Goal: Transaction & Acquisition: Download file/media

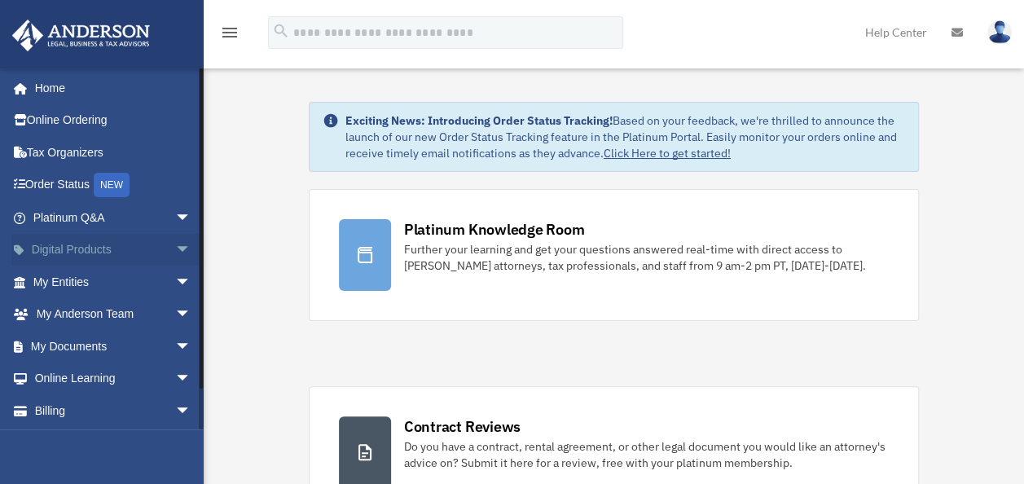
click at [88, 253] on link "Digital Products arrow_drop_down" at bounding box center [113, 250] width 204 height 33
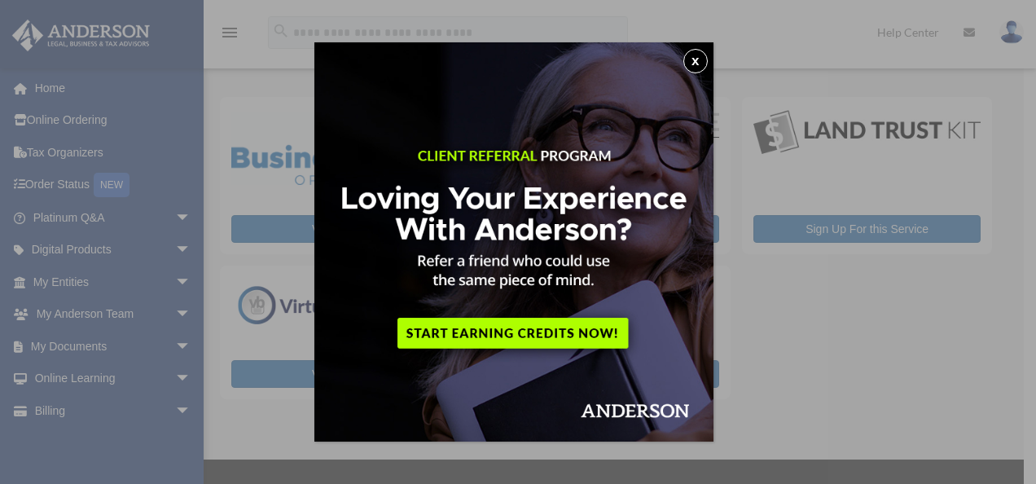
click at [702, 59] on button "x" at bounding box center [695, 61] width 24 height 24
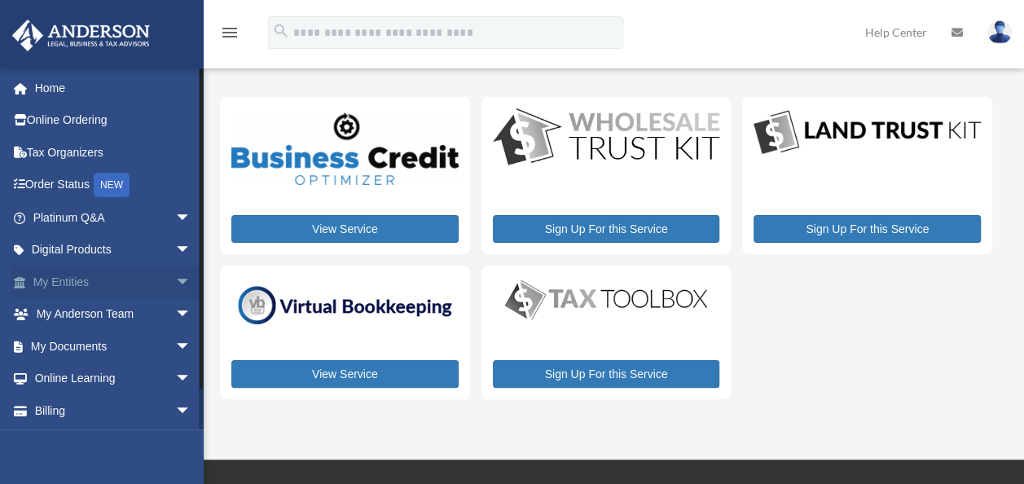
click at [175, 277] on span "arrow_drop_down" at bounding box center [191, 282] width 33 height 33
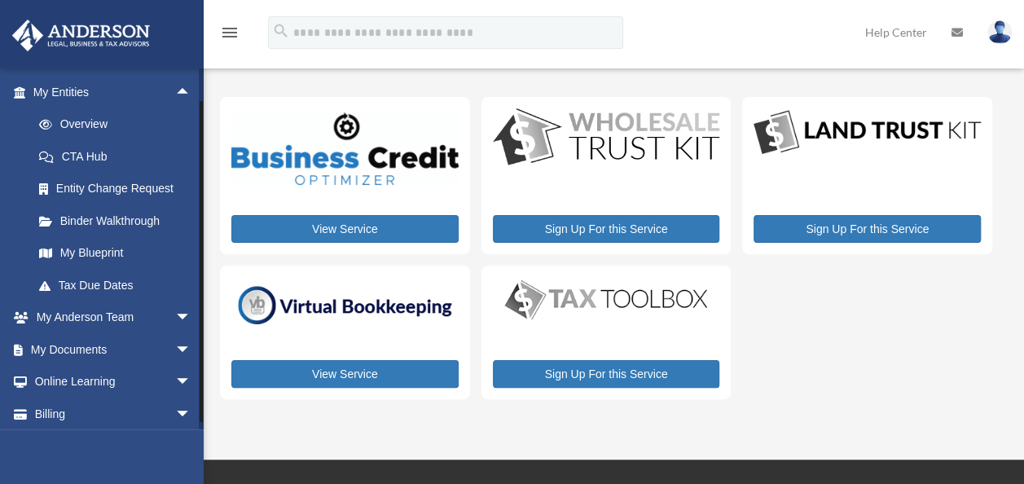
scroll to position [191, 0]
click at [175, 349] on span "arrow_drop_down" at bounding box center [191, 348] width 33 height 33
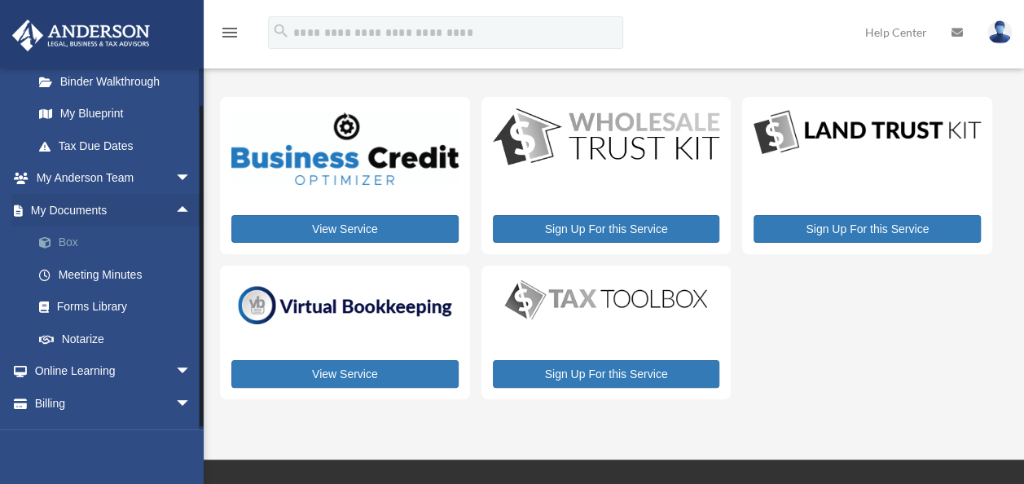
scroll to position [331, 0]
click at [64, 233] on link "Box" at bounding box center [119, 241] width 193 height 33
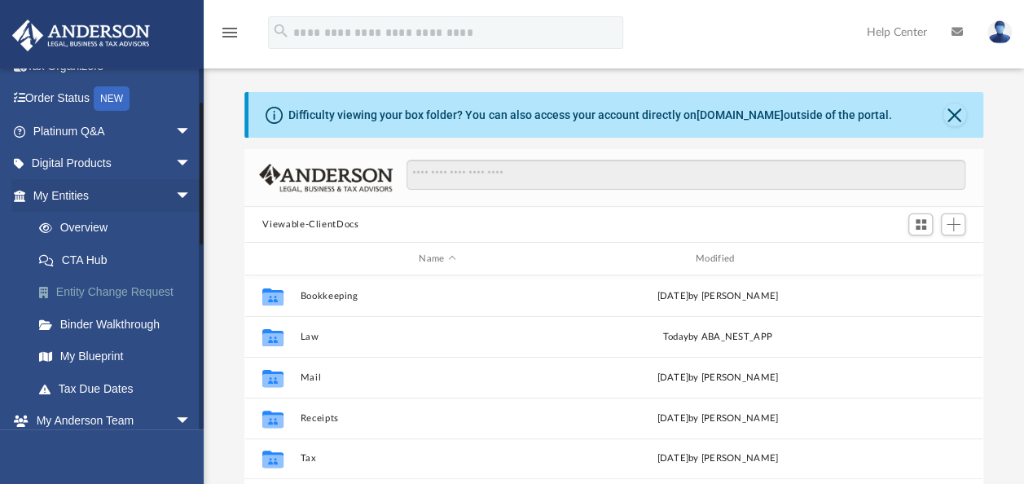
scroll to position [87, 0]
click at [80, 224] on link "Overview" at bounding box center [119, 227] width 193 height 33
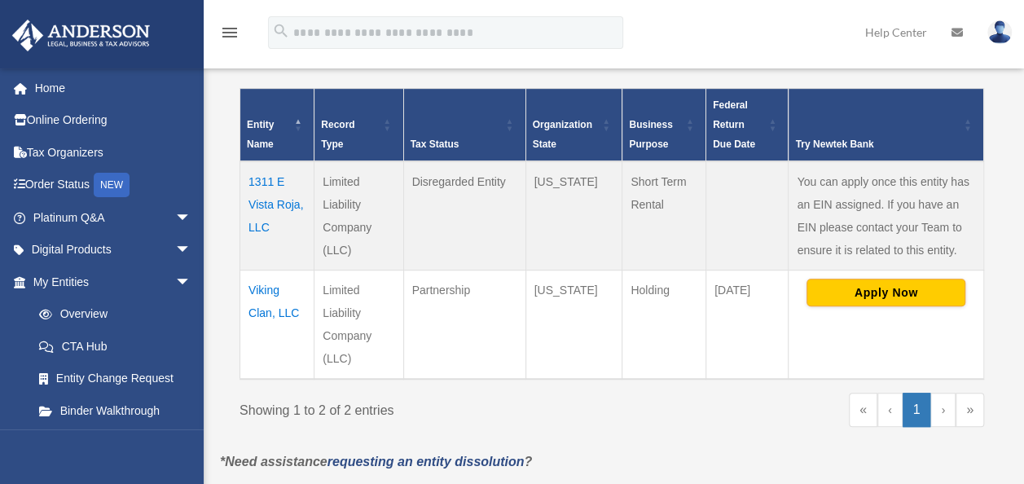
scroll to position [348, 0]
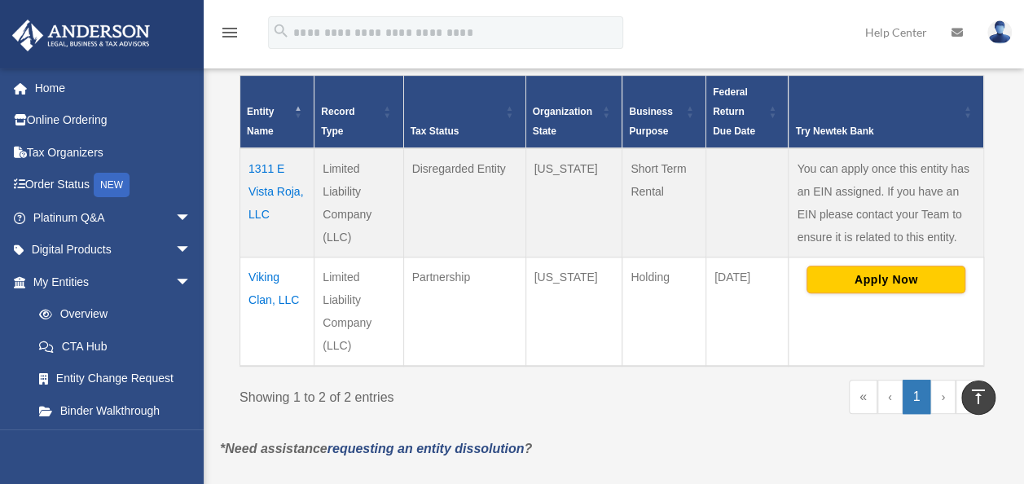
click at [264, 279] on td "Viking Clan, LLC" at bounding box center [277, 311] width 74 height 109
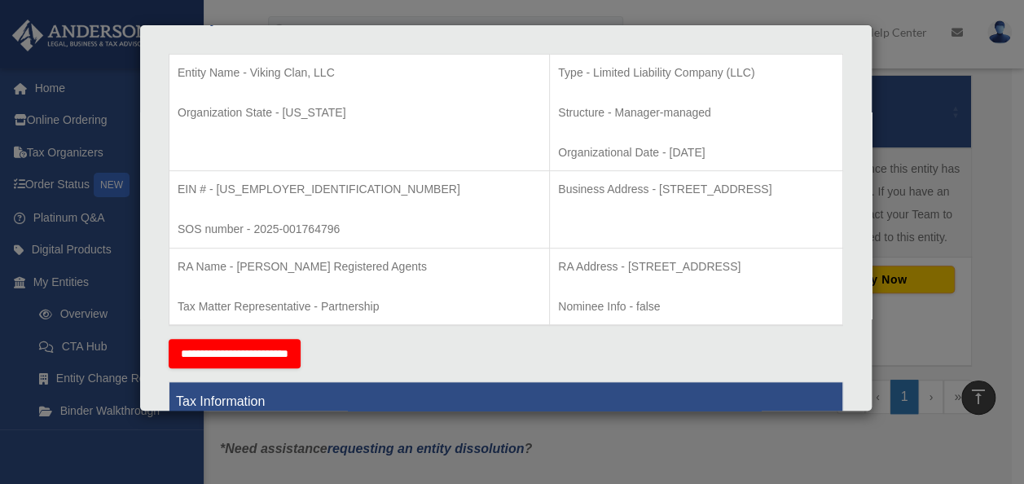
scroll to position [0, 0]
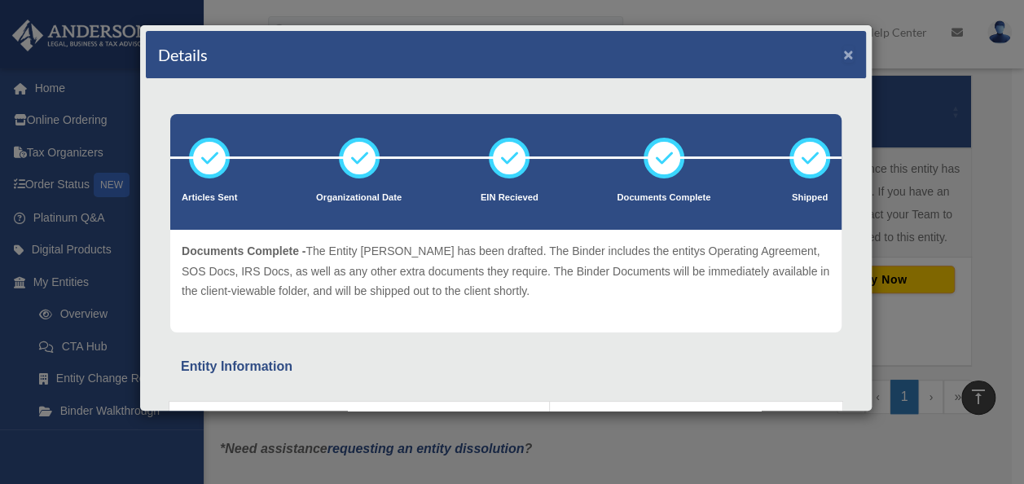
click at [843, 57] on button "×" at bounding box center [848, 54] width 11 height 17
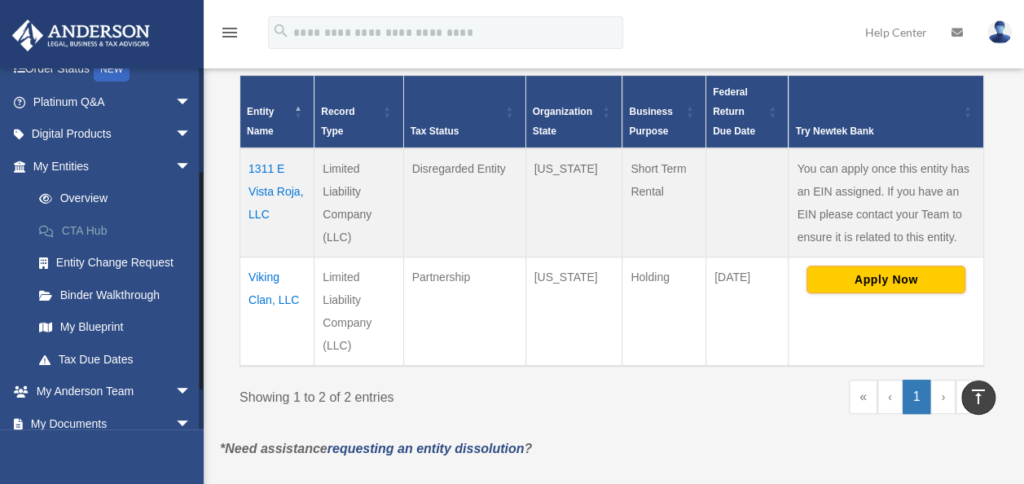
scroll to position [226, 0]
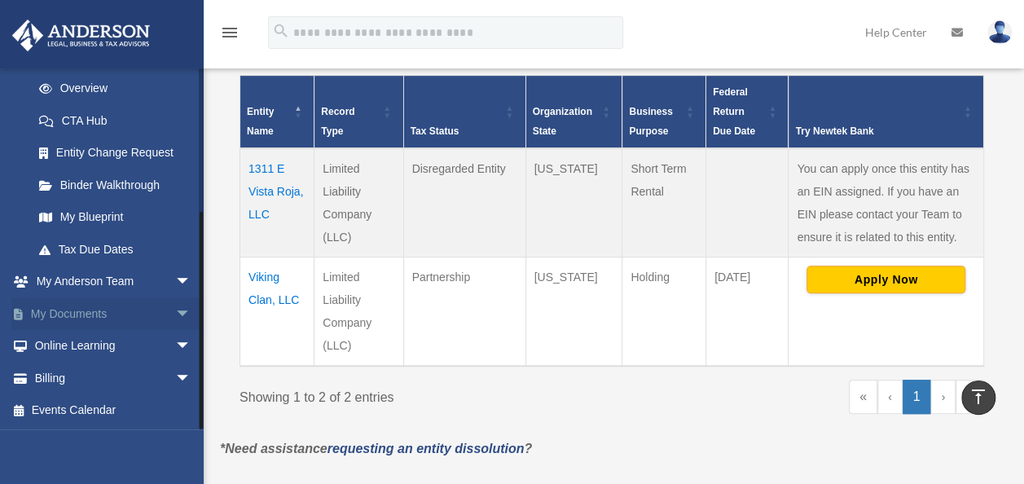
click at [175, 311] on span "arrow_drop_down" at bounding box center [191, 313] width 33 height 33
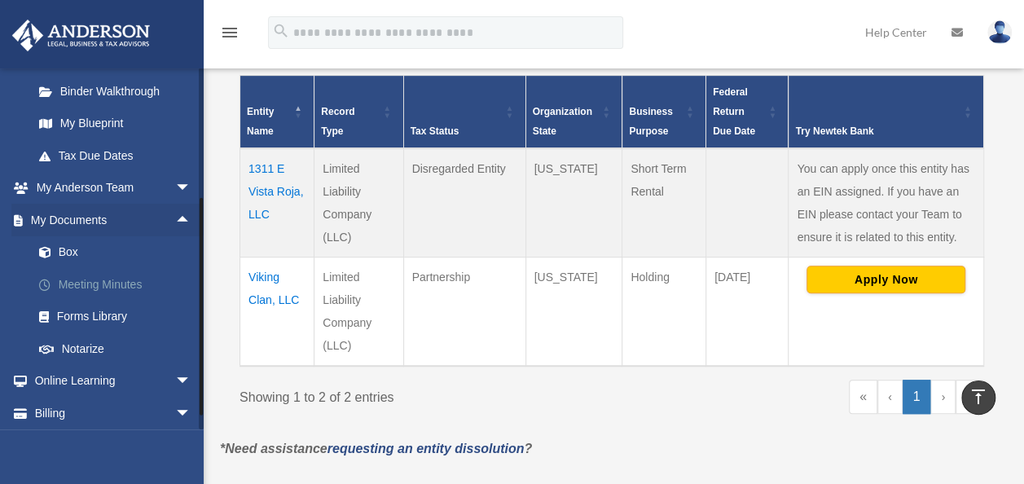
scroll to position [320, 0]
click at [64, 250] on link "Box" at bounding box center [119, 251] width 193 height 33
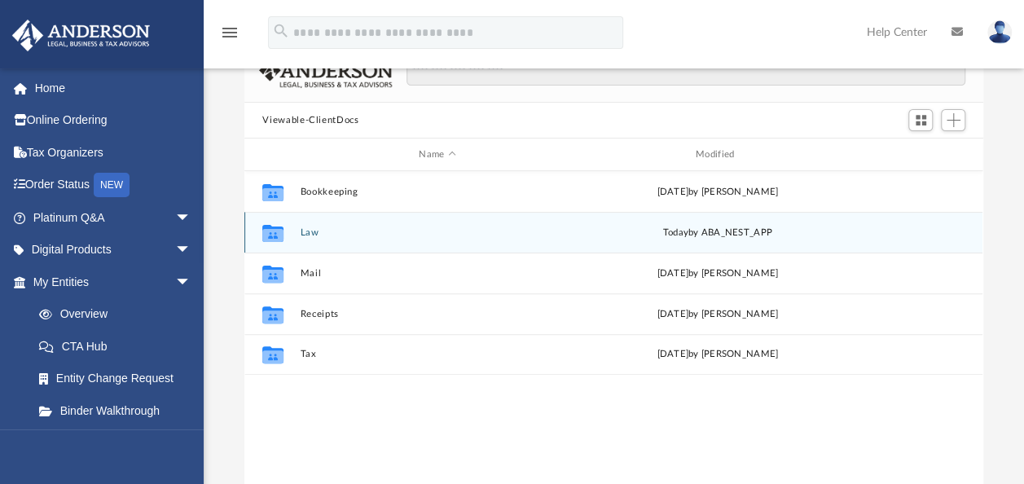
scroll to position [103, 0]
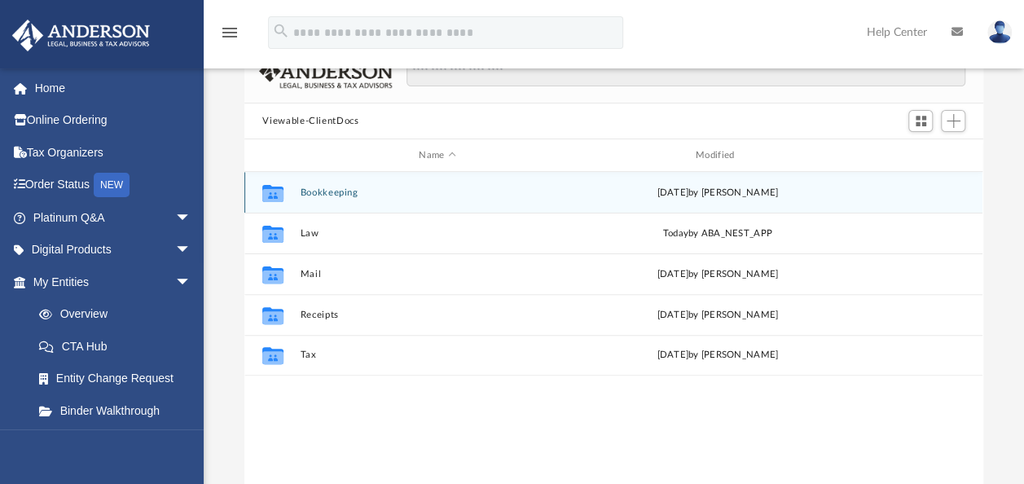
click at [269, 190] on icon "grid" at bounding box center [272, 194] width 21 height 13
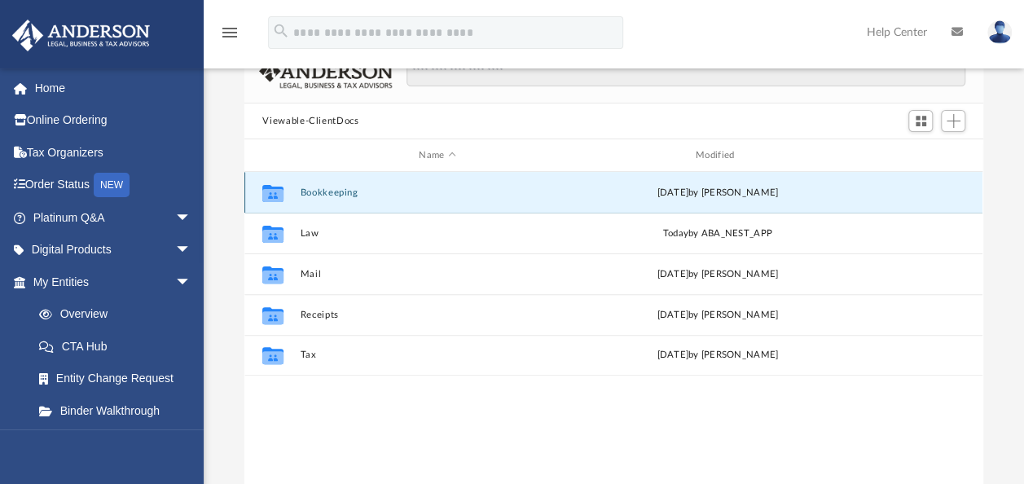
click at [269, 190] on icon "grid" at bounding box center [272, 194] width 21 height 13
drag, startPoint x: 269, startPoint y: 190, endPoint x: 431, endPoint y: 181, distance: 162.4
click at [431, 181] on div "Collaborated Folder Bookkeeping Thu Aug 28 2025 by Charles Rogler" at bounding box center [613, 192] width 738 height 41
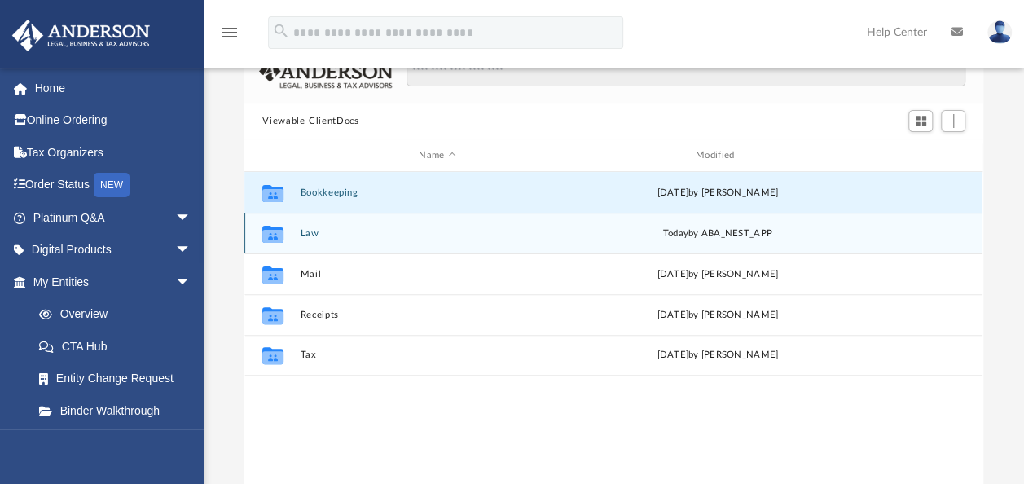
click at [270, 240] on icon "grid" at bounding box center [272, 235] width 21 height 13
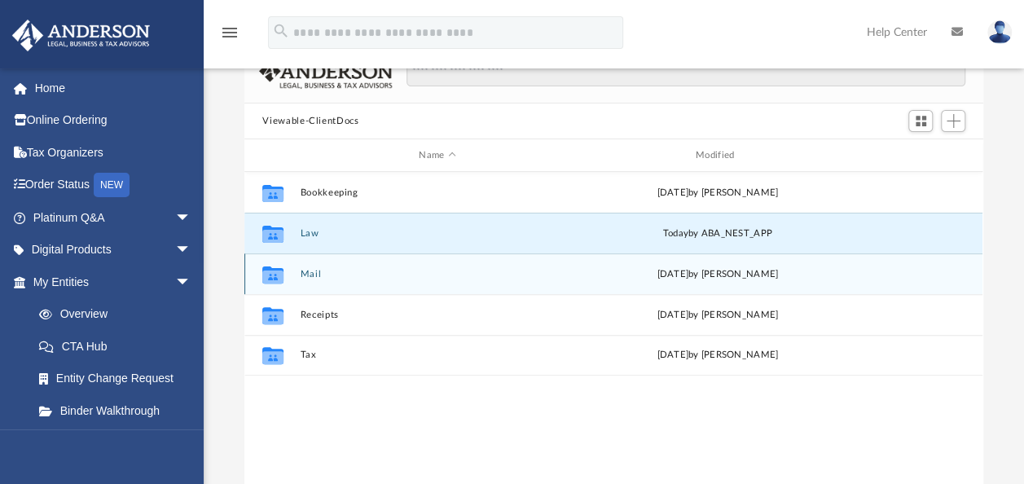
click at [273, 277] on icon "grid" at bounding box center [272, 274] width 21 height 17
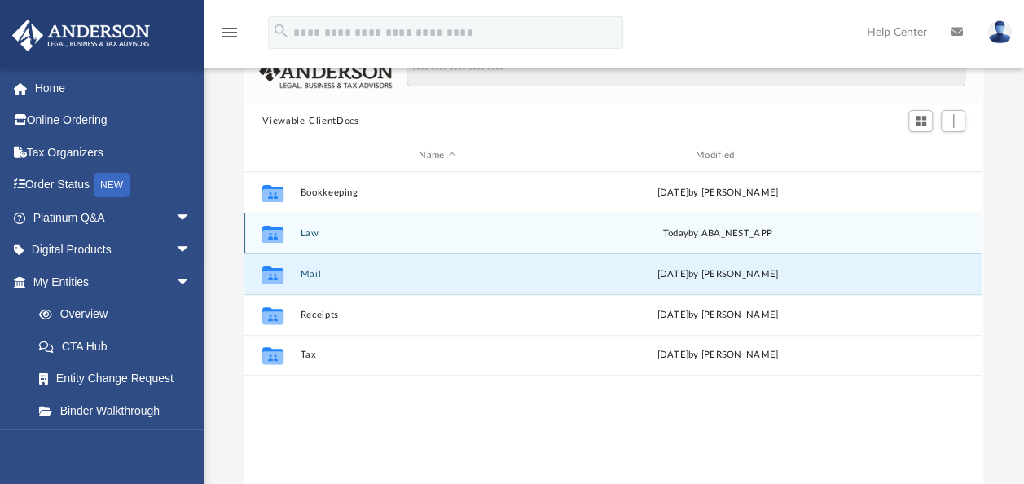
click at [275, 233] on icon "grid" at bounding box center [272, 233] width 21 height 17
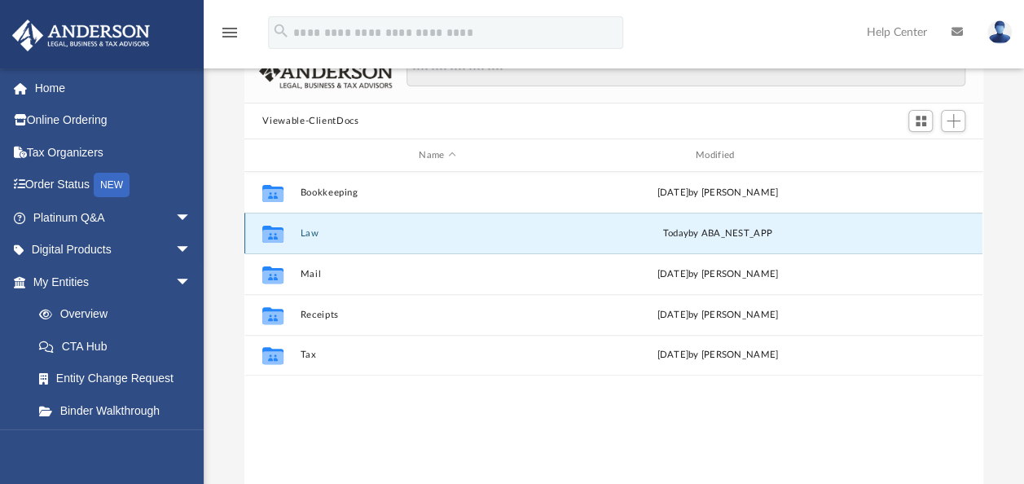
click at [275, 233] on icon "grid" at bounding box center [272, 233] width 21 height 17
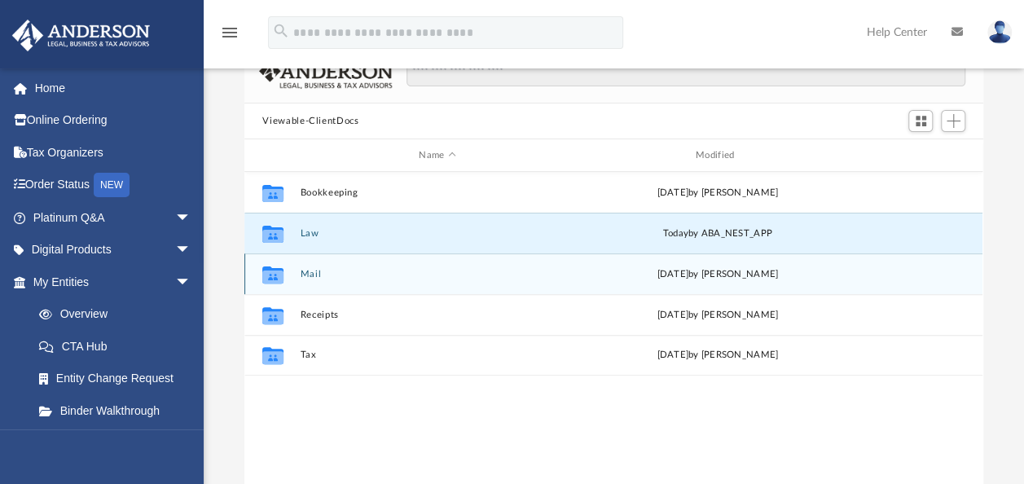
drag, startPoint x: 275, startPoint y: 233, endPoint x: 375, endPoint y: 280, distance: 110.0
click at [375, 280] on div "Collaborated Folder Mail Thu Aug 28 2025 by Charles Rogler" at bounding box center [613, 273] width 738 height 41
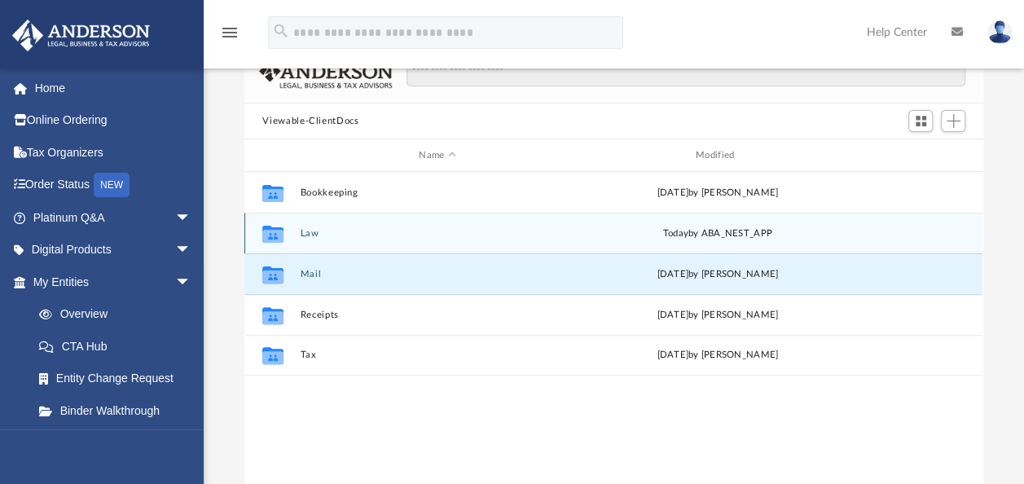
click at [290, 222] on div "Collaborated Folder" at bounding box center [273, 233] width 41 height 26
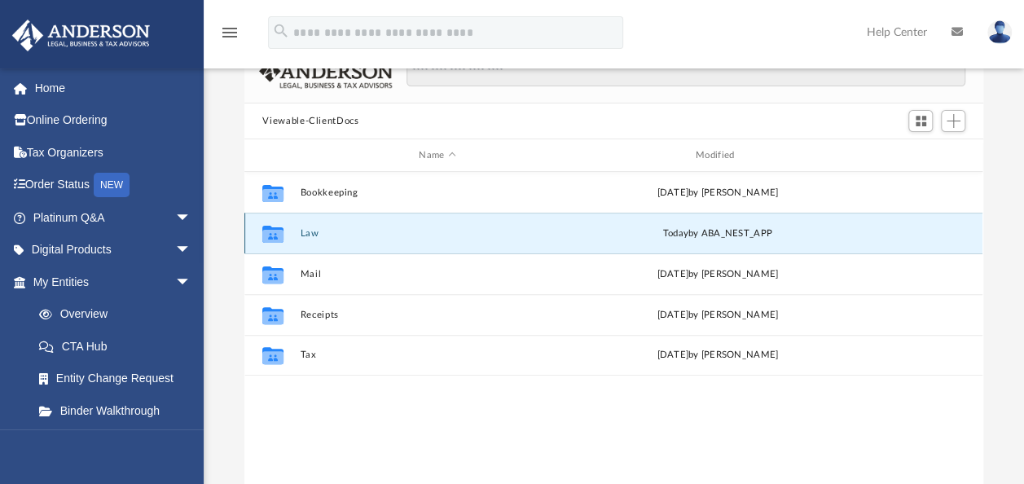
click at [277, 237] on icon "grid" at bounding box center [272, 233] width 21 height 17
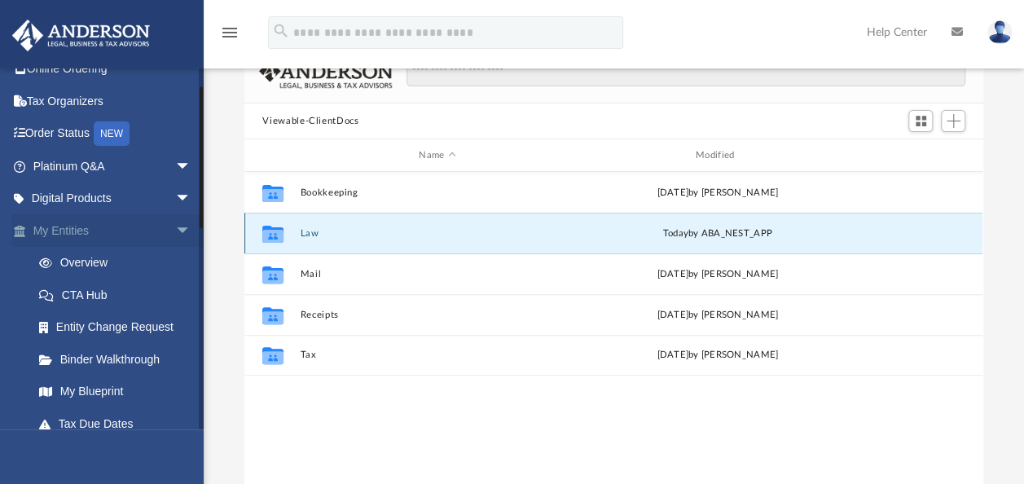
scroll to position [47, 0]
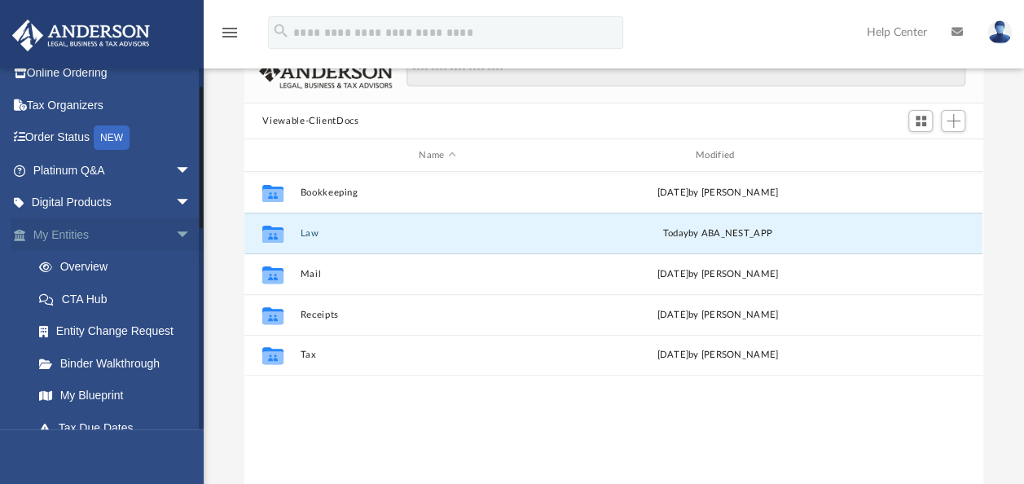
click at [75, 232] on link "My Entities arrow_drop_down" at bounding box center [113, 234] width 204 height 33
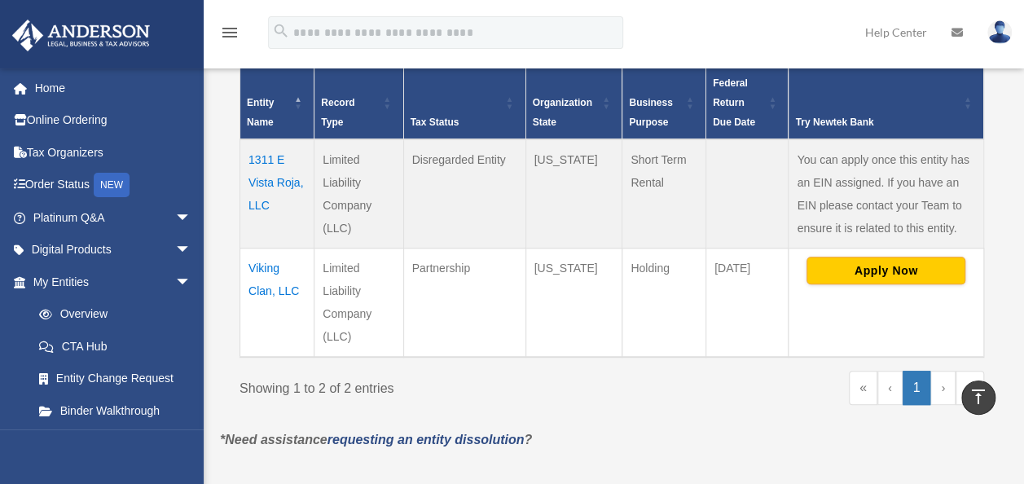
scroll to position [356, 0]
click at [267, 288] on td "Viking Clan, LLC" at bounding box center [277, 303] width 74 height 109
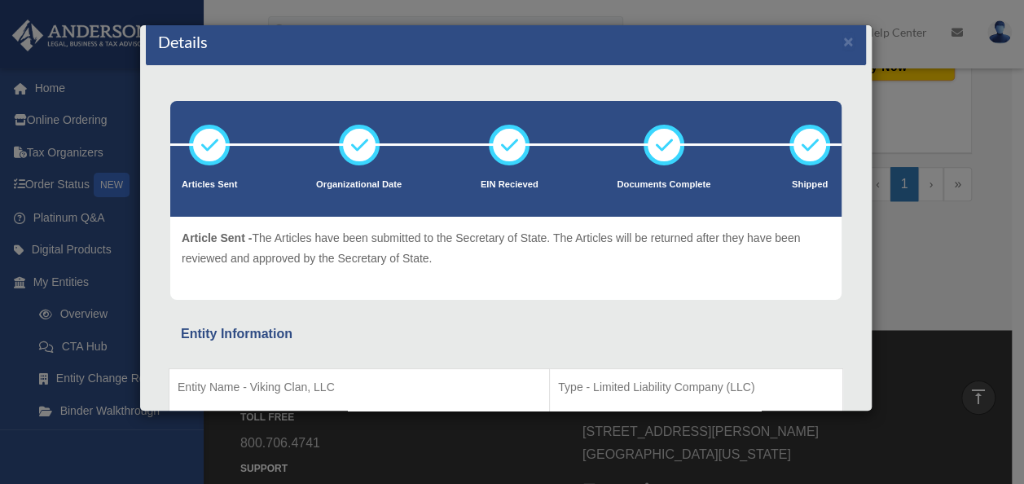
scroll to position [0, 0]
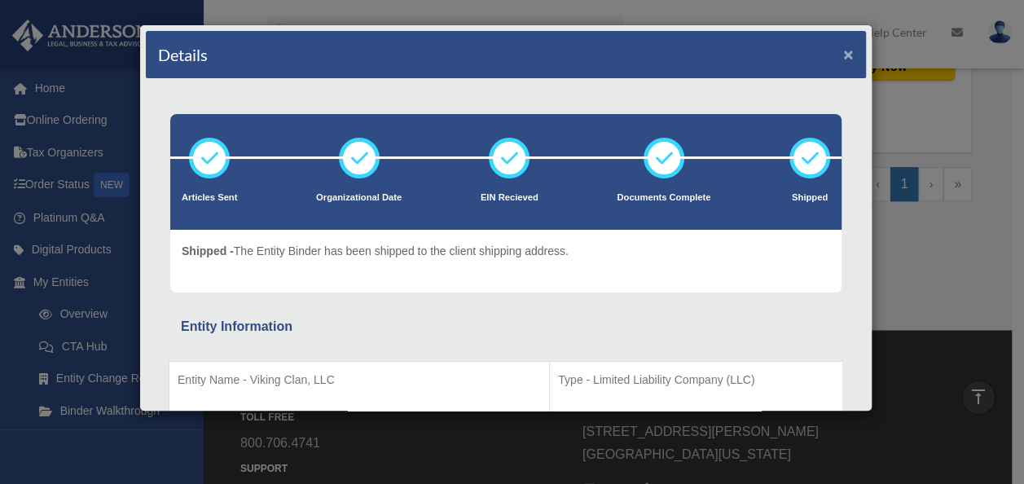
click at [843, 53] on button "×" at bounding box center [848, 54] width 11 height 17
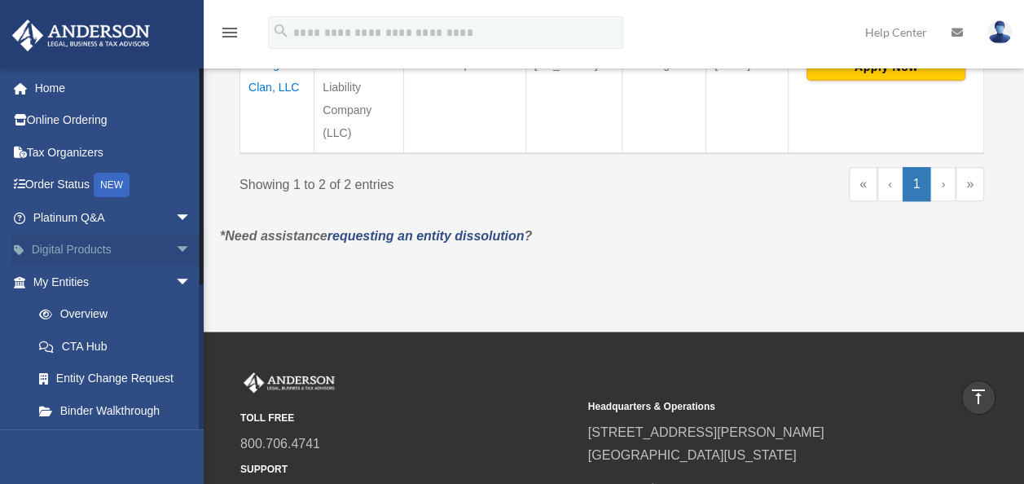
click at [175, 247] on span "arrow_drop_down" at bounding box center [191, 250] width 33 height 33
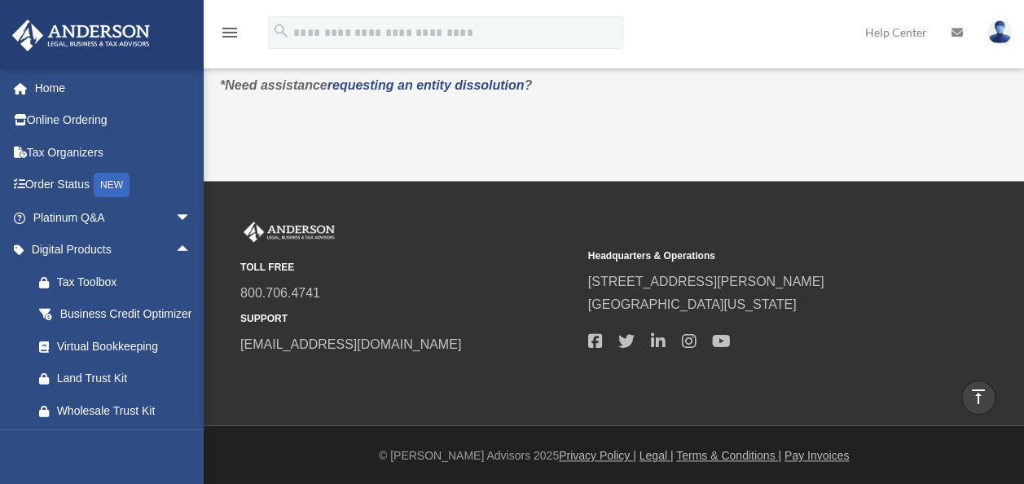
click at [223, 31] on icon "menu" at bounding box center [230, 33] width 20 height 20
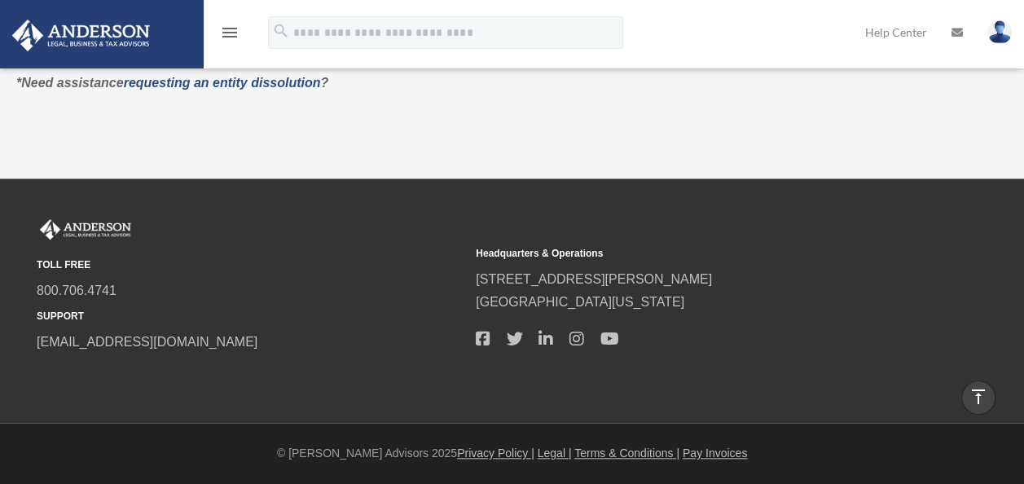
scroll to position [600, 0]
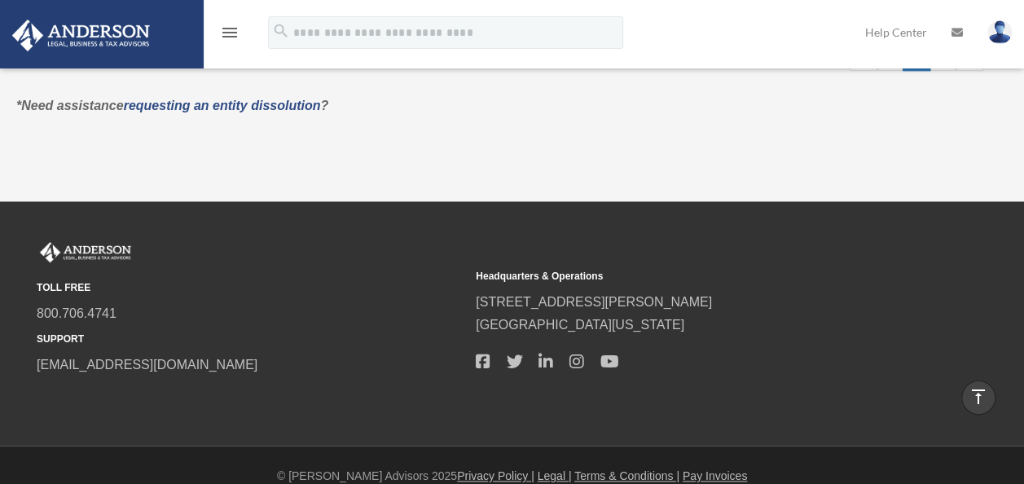
click at [223, 31] on icon "menu" at bounding box center [230, 33] width 20 height 20
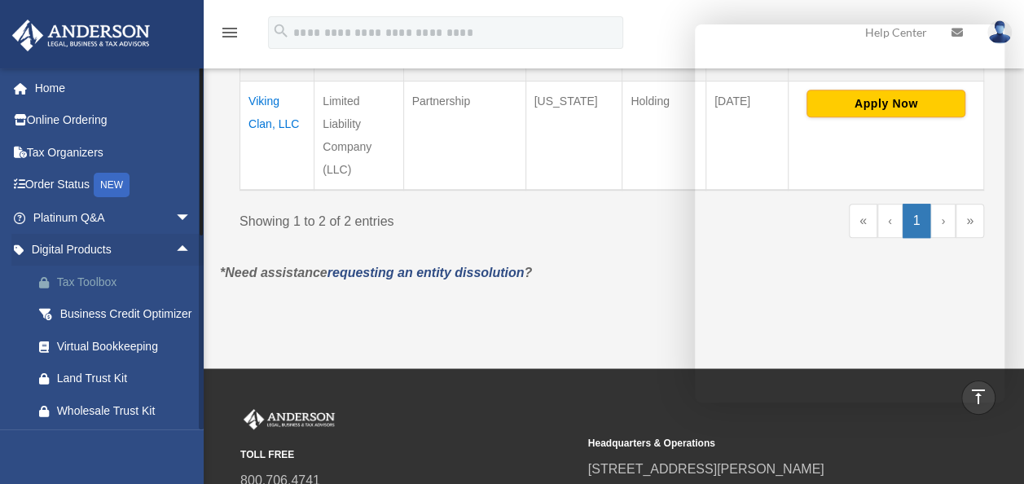
scroll to position [523, 0]
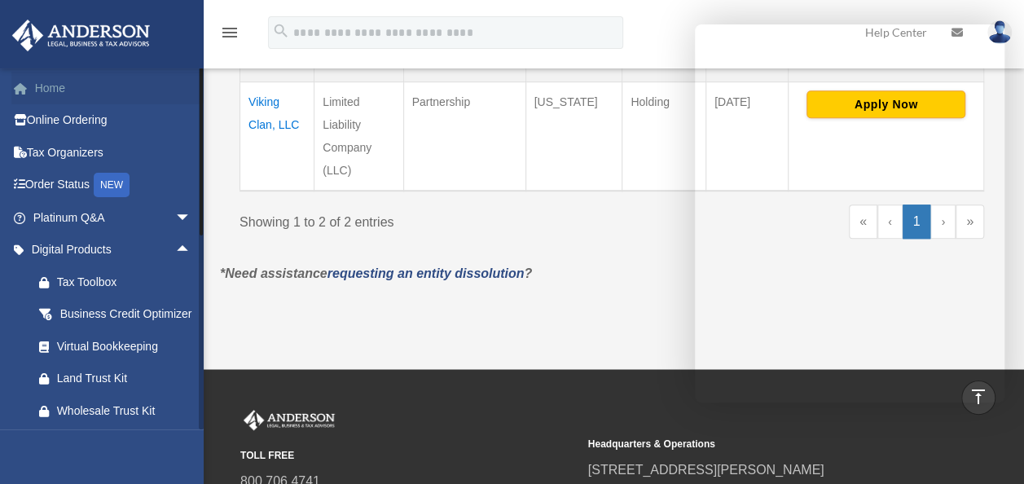
click at [54, 91] on link "Home" at bounding box center [113, 88] width 204 height 33
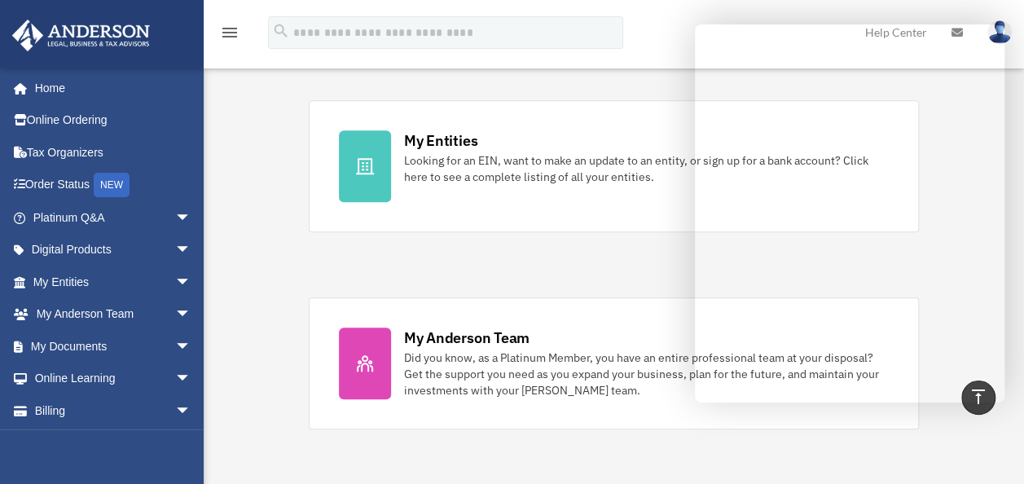
scroll to position [484, 0]
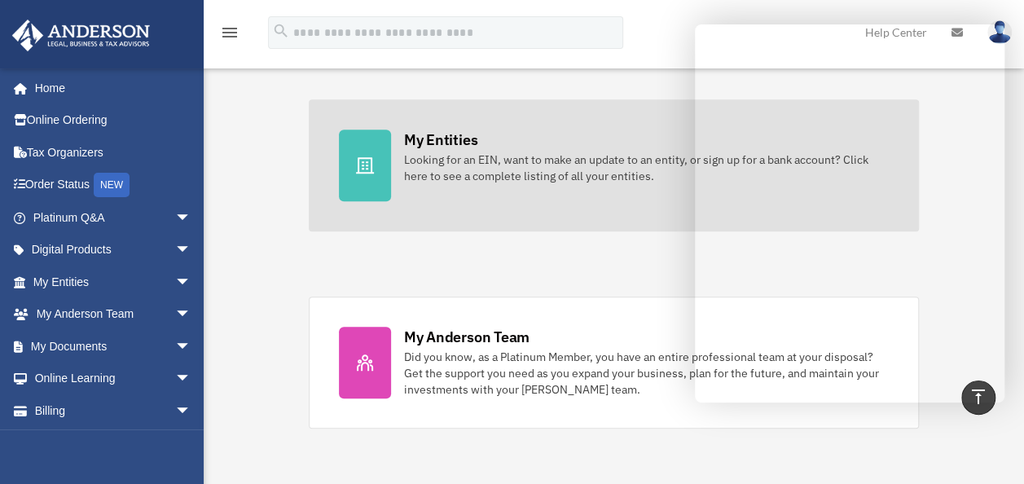
click at [490, 148] on div "My Entities Looking for an EIN, want to make an update to an entity, or sign up…" at bounding box center [647, 157] width 486 height 55
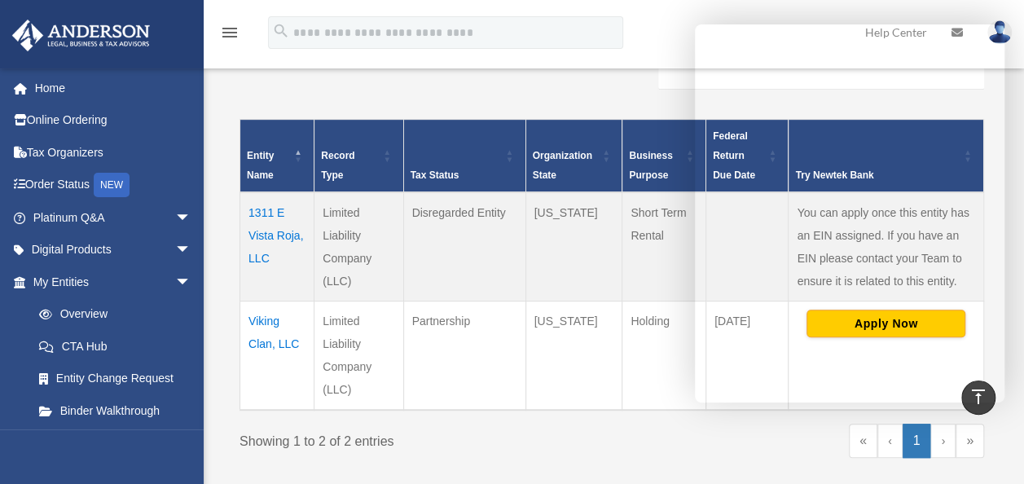
scroll to position [303, 0]
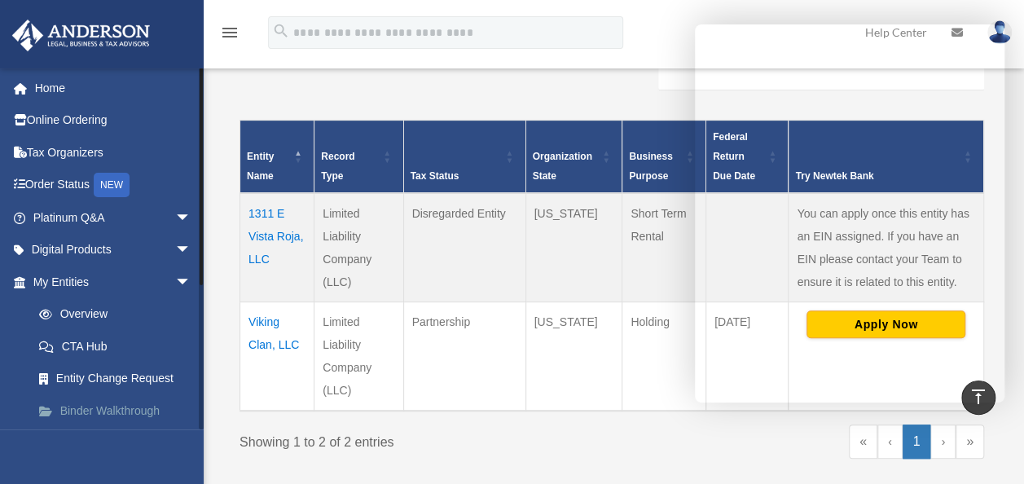
click at [87, 411] on link "Binder Walkthrough" at bounding box center [119, 410] width 193 height 33
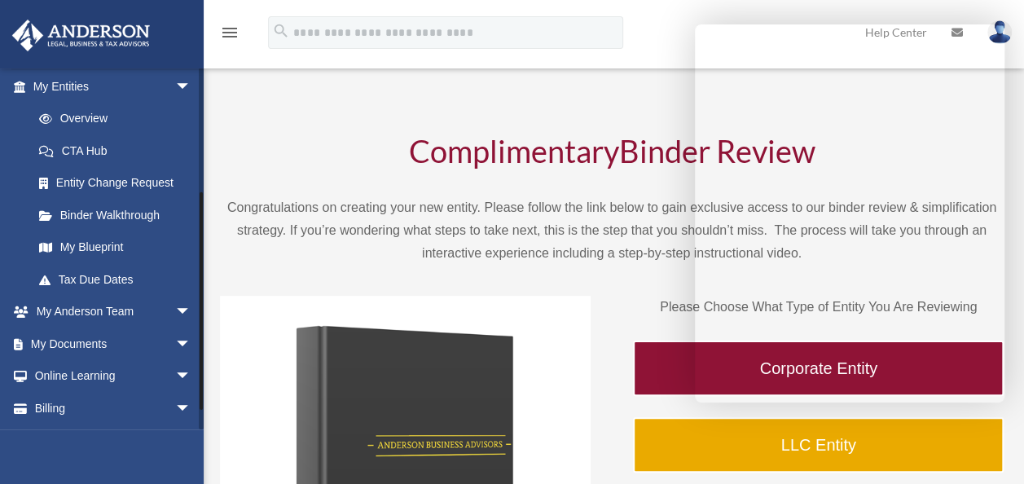
scroll to position [197, 0]
click at [175, 341] on span "arrow_drop_down" at bounding box center [191, 342] width 33 height 33
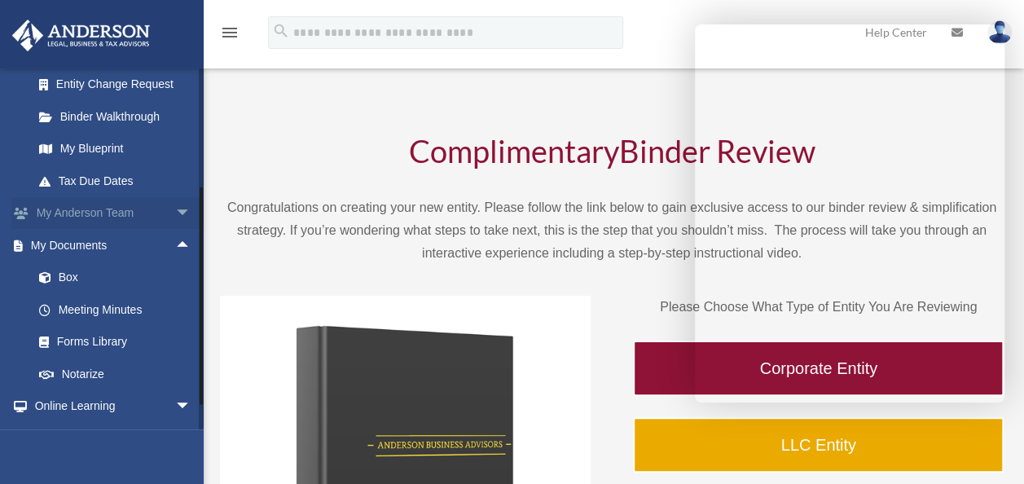
scroll to position [296, 0]
click at [68, 275] on link "Box" at bounding box center [119, 276] width 193 height 33
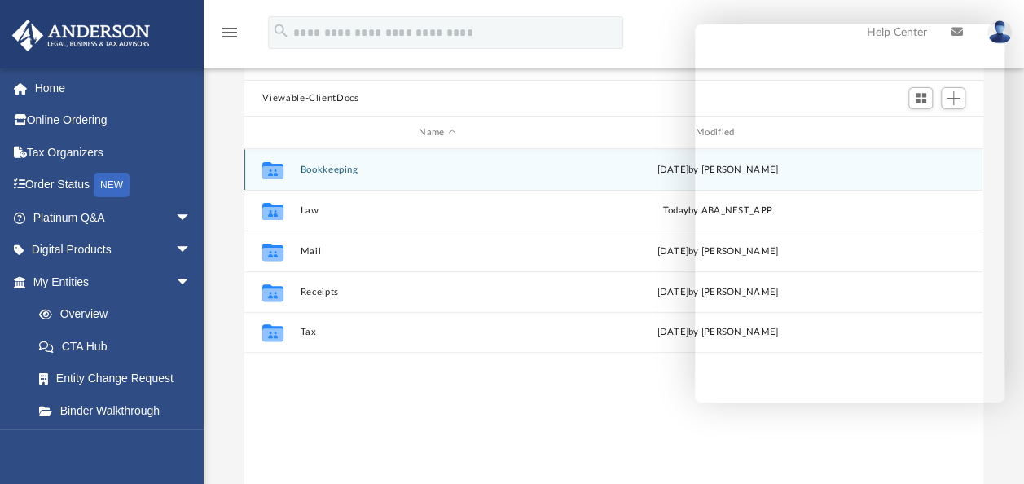
scroll to position [132, 0]
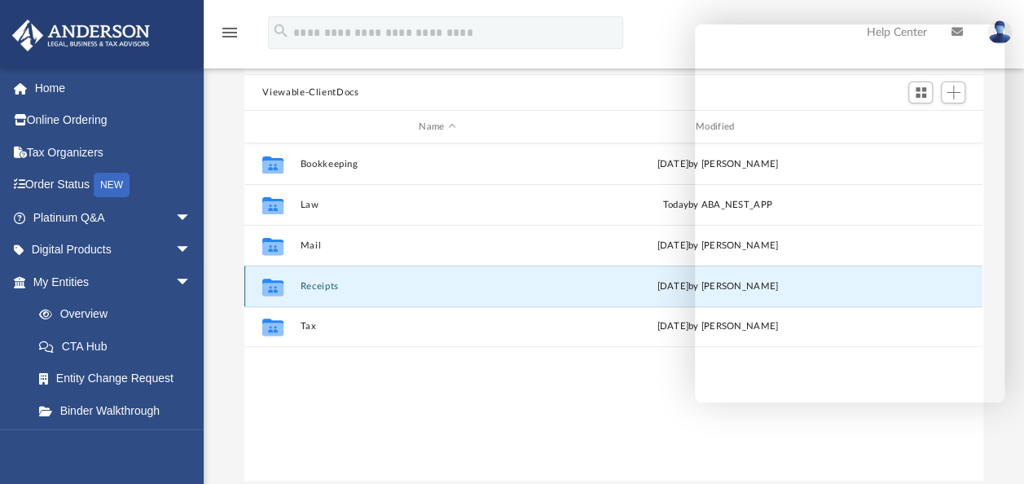
click at [324, 282] on button "Receipts" at bounding box center [438, 286] width 274 height 11
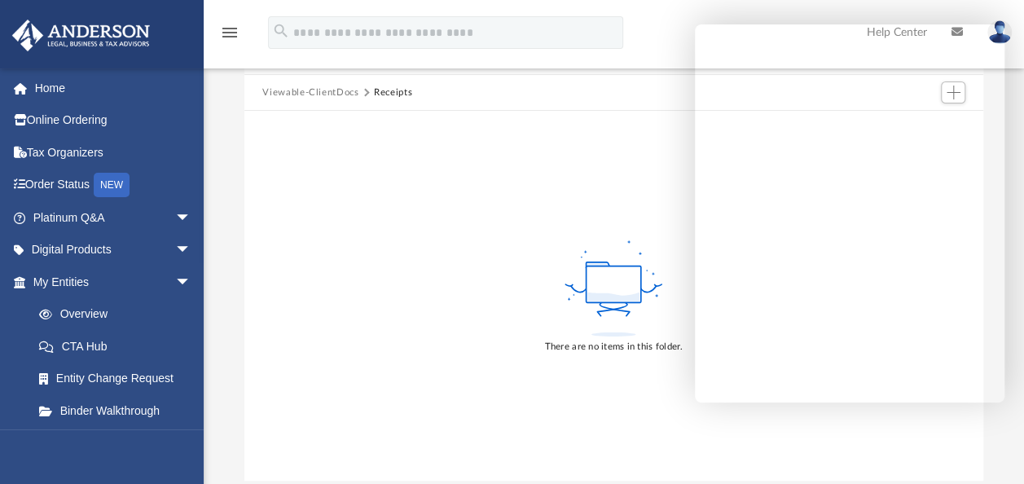
click at [318, 89] on button "Viewable-ClientDocs" at bounding box center [310, 93] width 96 height 15
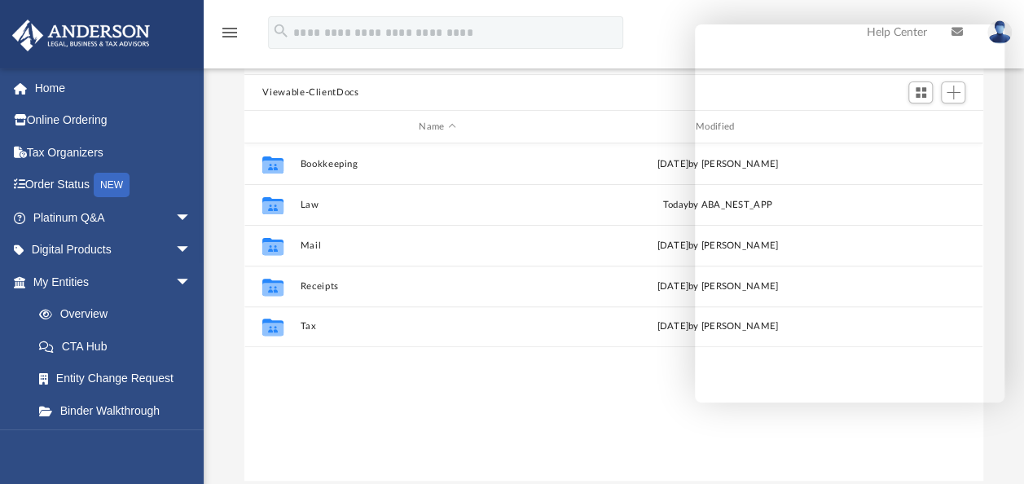
scroll to position [358, 725]
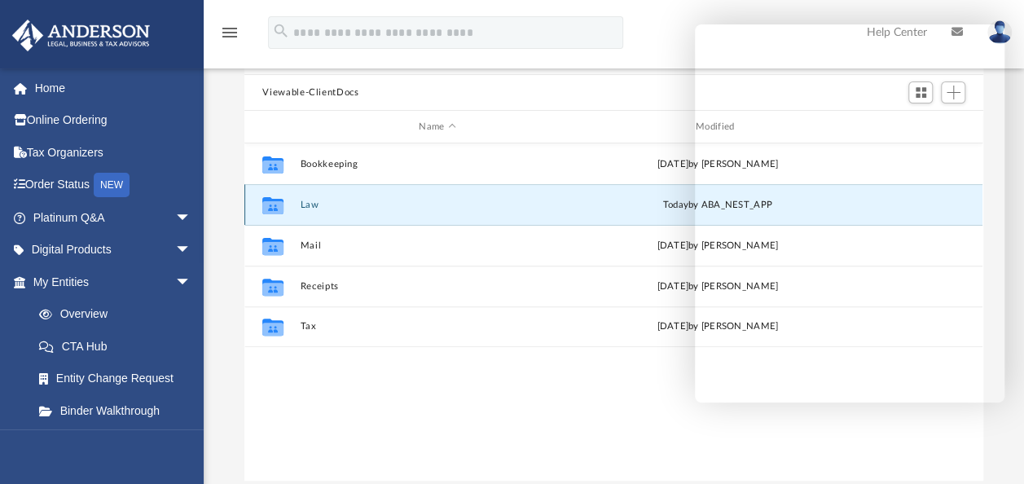
click at [310, 204] on button "Law" at bounding box center [438, 205] width 274 height 11
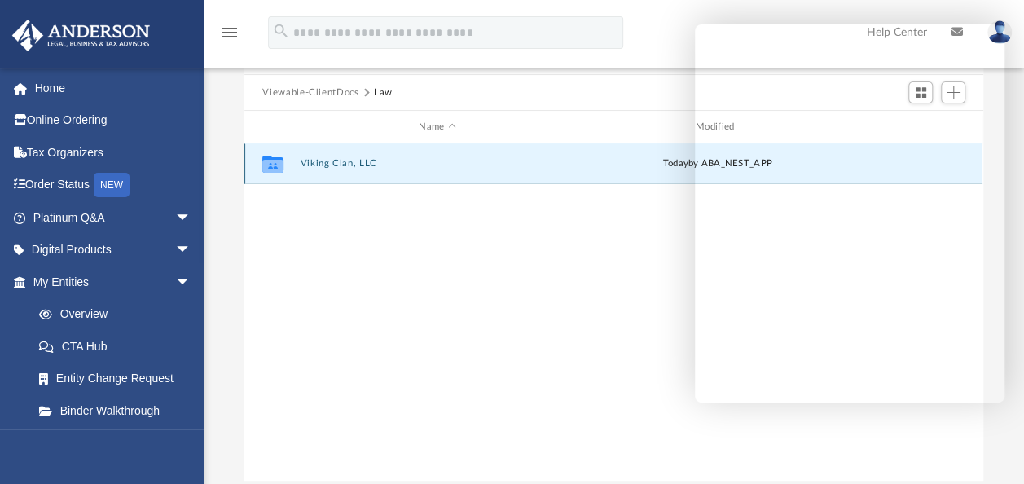
click at [314, 162] on button "Viking Clan, LLC" at bounding box center [438, 163] width 274 height 11
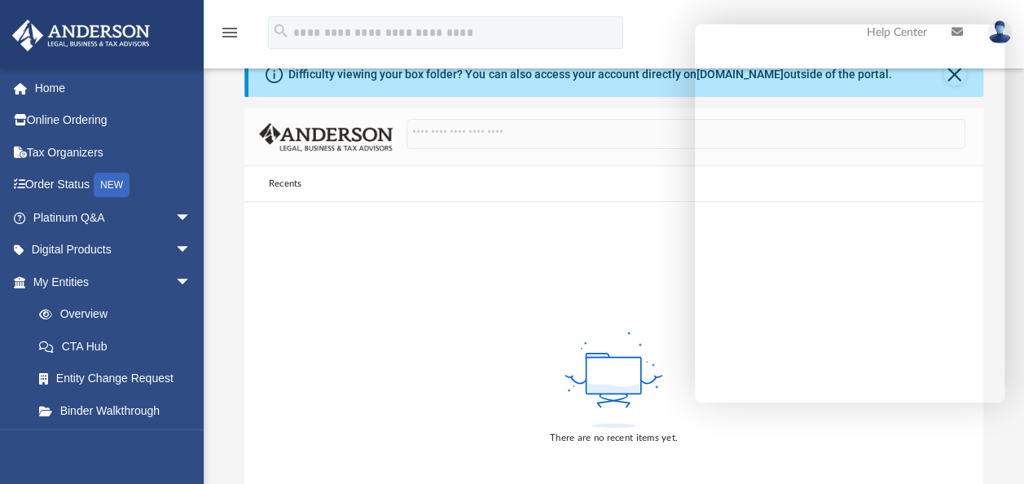
scroll to position [37, 0]
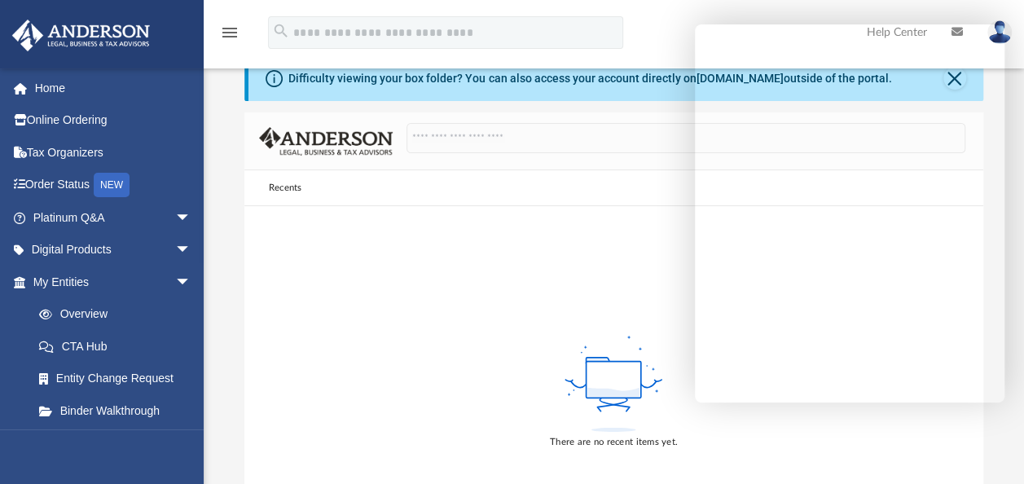
click at [287, 189] on div "Recents" at bounding box center [285, 188] width 46 height 15
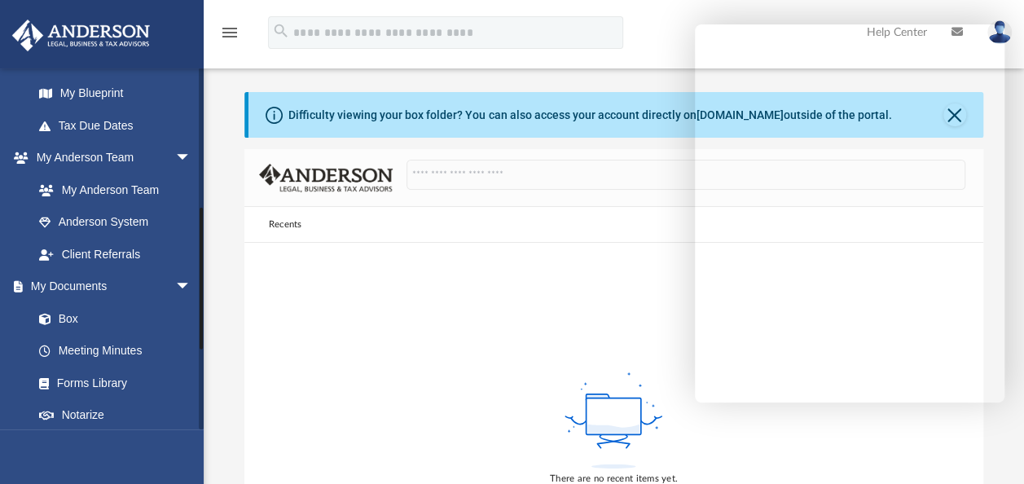
scroll to position [351, 0]
click at [68, 319] on link "Box" at bounding box center [119, 317] width 193 height 33
click at [68, 318] on link "Box" at bounding box center [119, 317] width 193 height 33
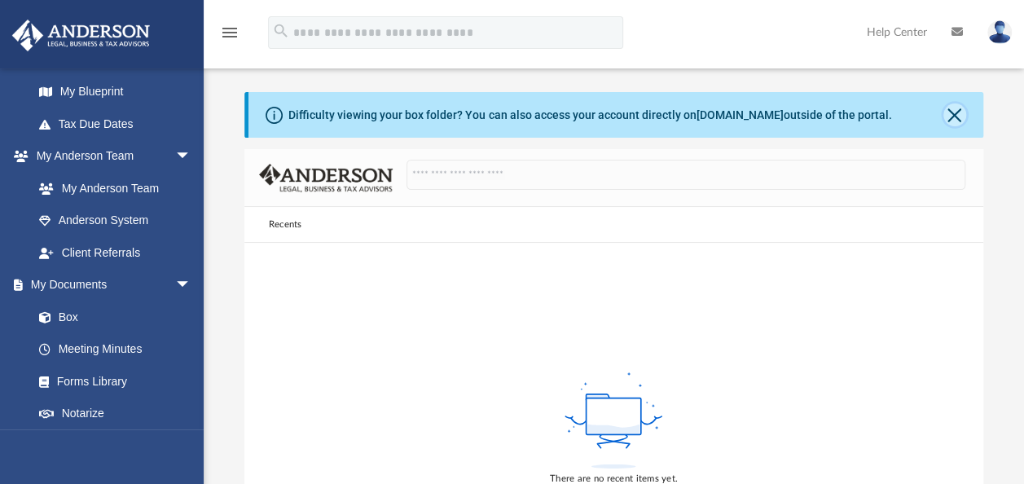
click at [954, 112] on button "Close" at bounding box center [954, 114] width 23 height 23
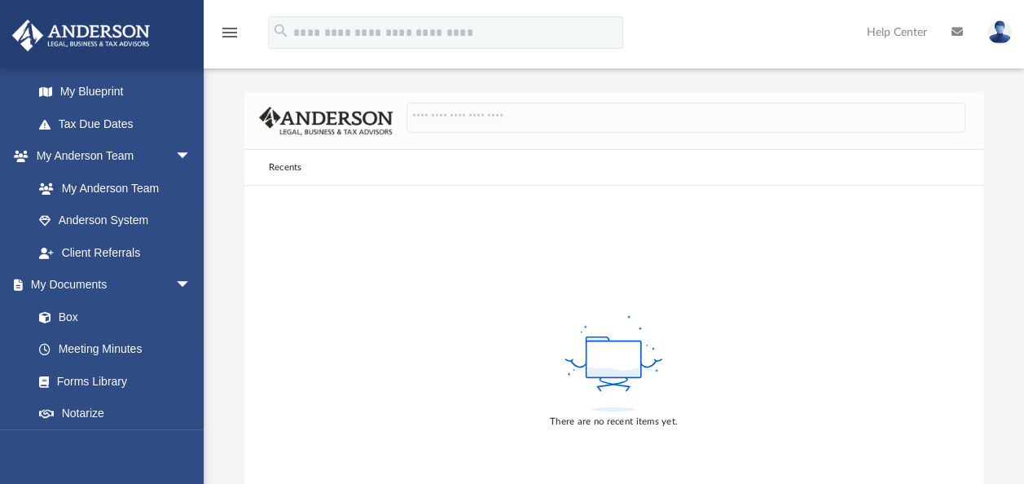
click at [284, 169] on div "Recents" at bounding box center [285, 167] width 46 height 15
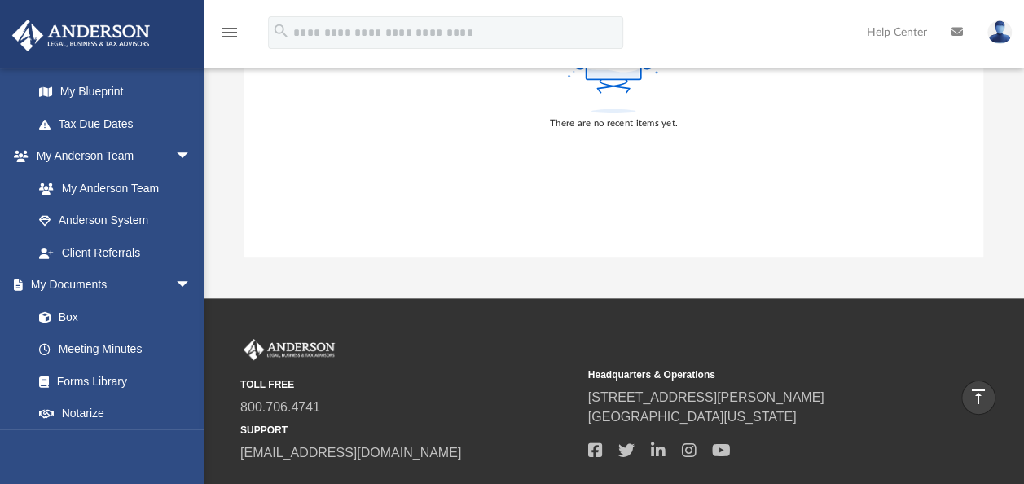
scroll to position [0, 0]
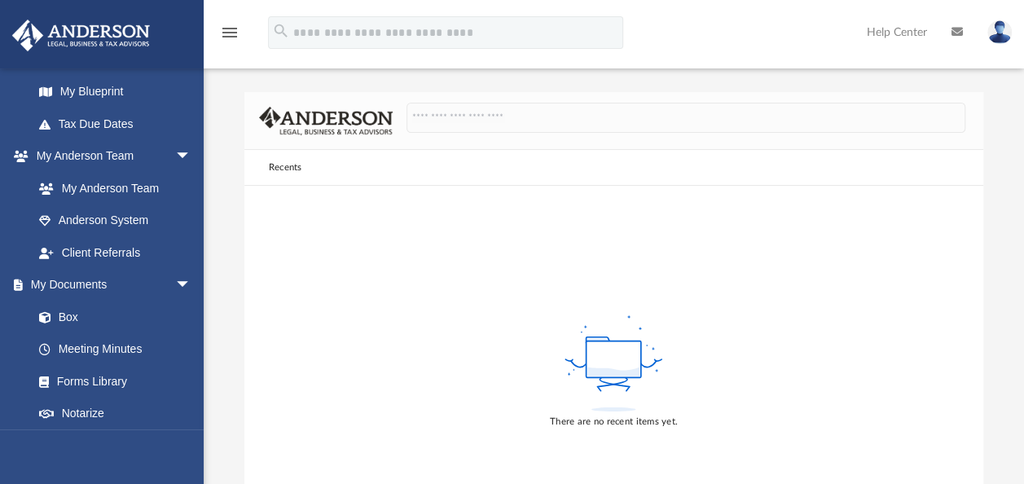
click at [228, 33] on icon "menu" at bounding box center [230, 33] width 20 height 20
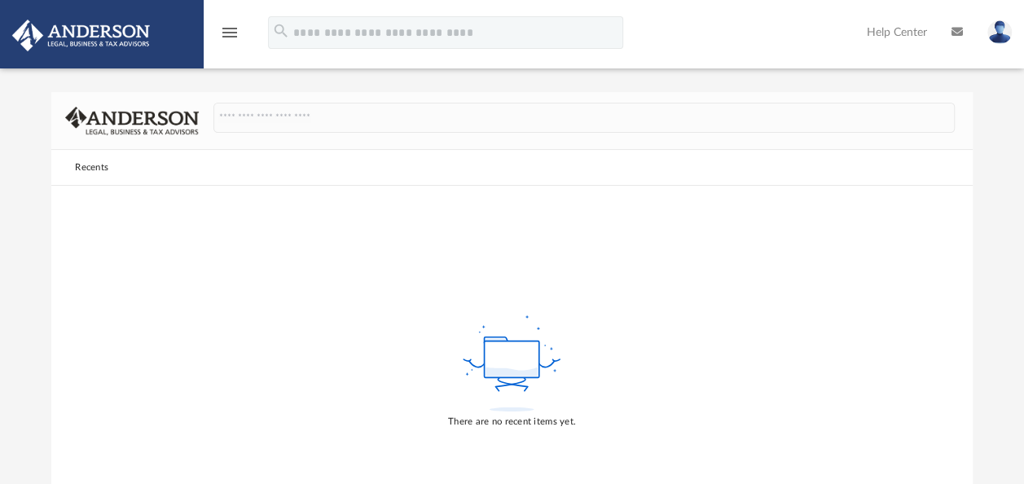
click at [228, 33] on icon "menu" at bounding box center [230, 33] width 20 height 20
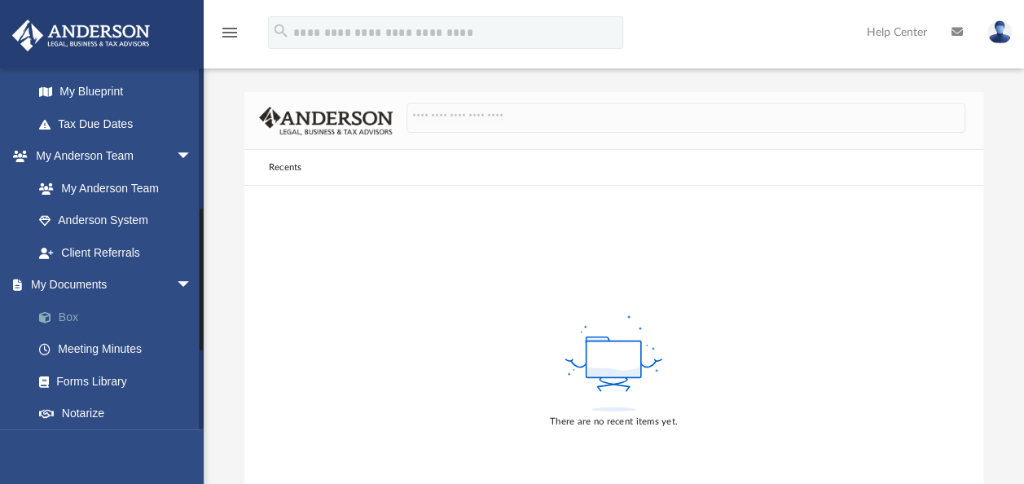
click at [70, 313] on link "Box" at bounding box center [119, 317] width 193 height 33
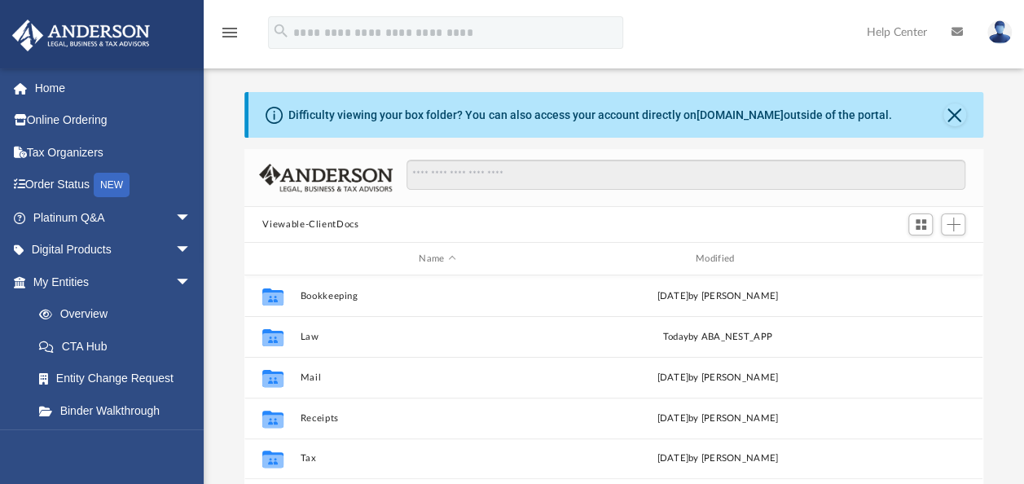
scroll to position [358, 725]
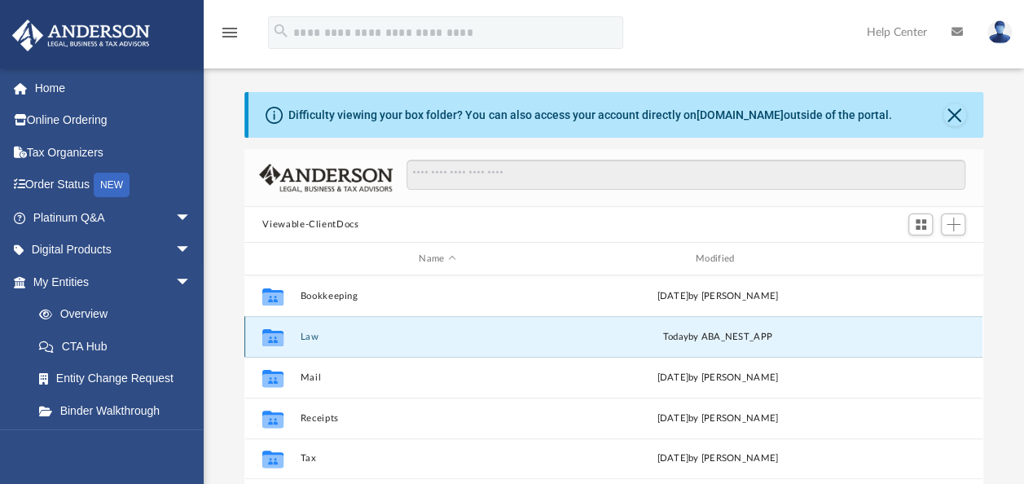
click at [308, 334] on button "Law" at bounding box center [438, 337] width 274 height 11
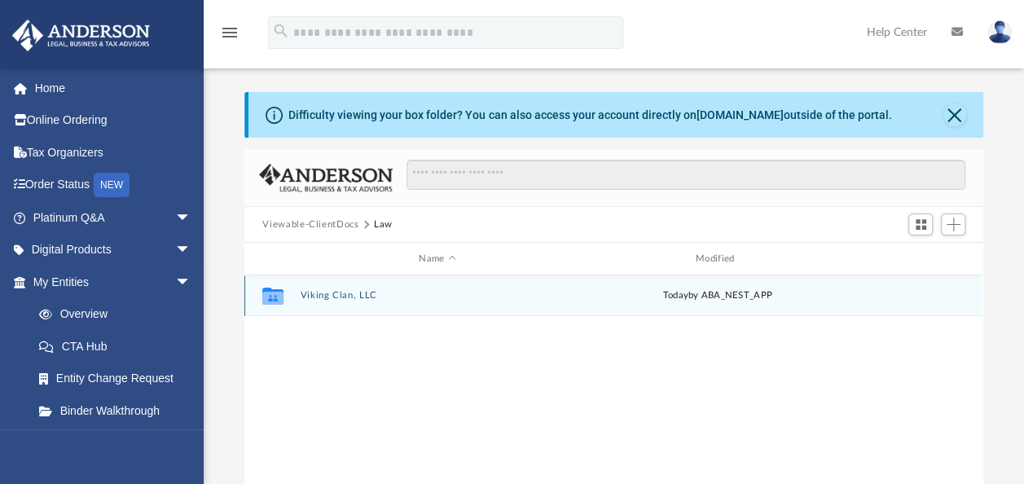
scroll to position [155, 0]
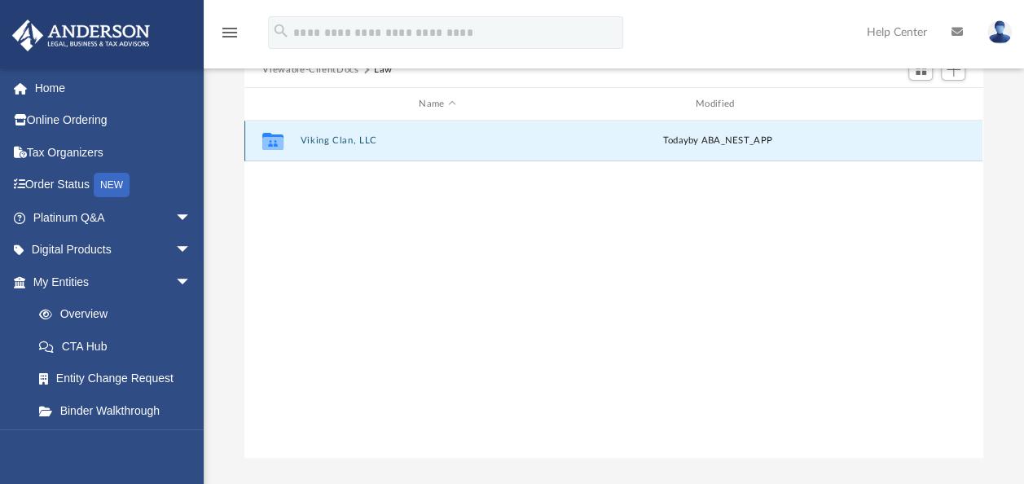
click at [326, 140] on button "Viking Clan, LLC" at bounding box center [438, 140] width 274 height 11
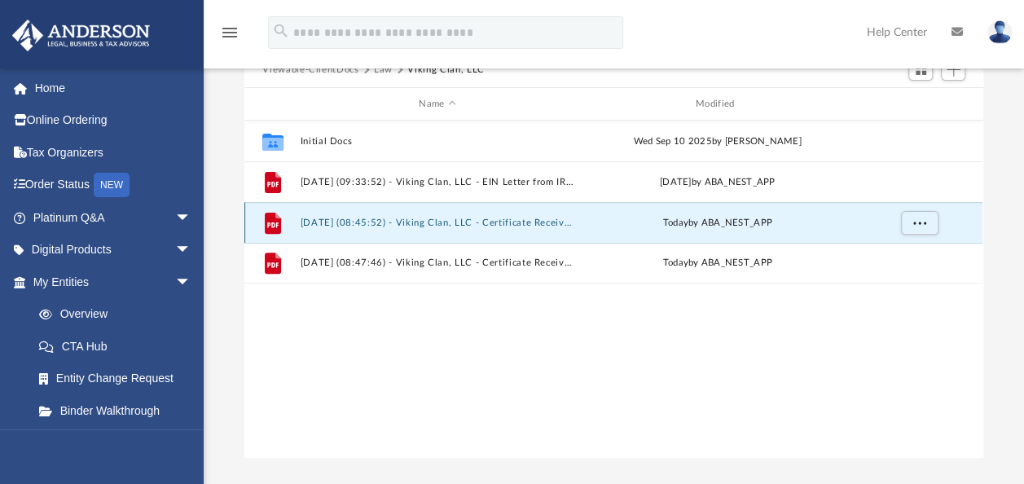
click at [411, 222] on button "[DATE] (08:45:52) - Viking Clan, LLC - Certificate Received.pdf" at bounding box center [438, 223] width 274 height 11
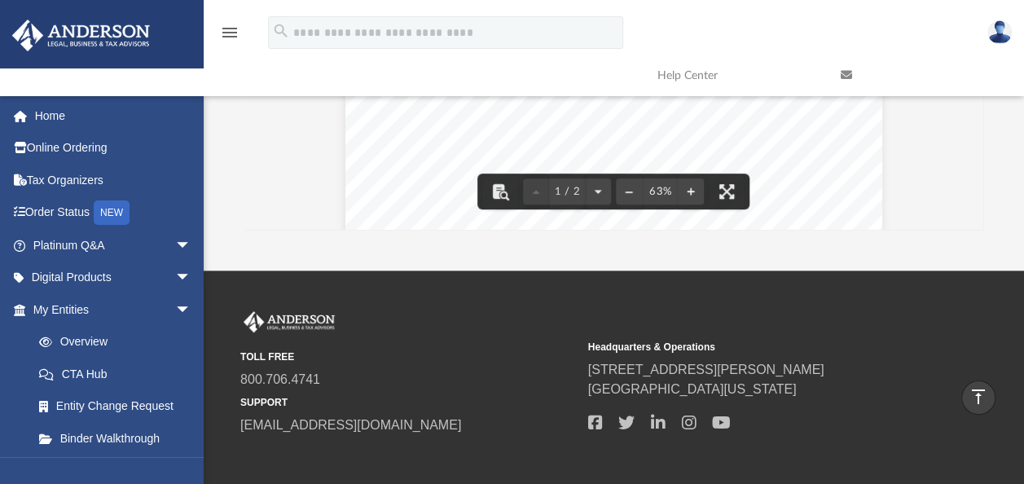
scroll to position [0, 0]
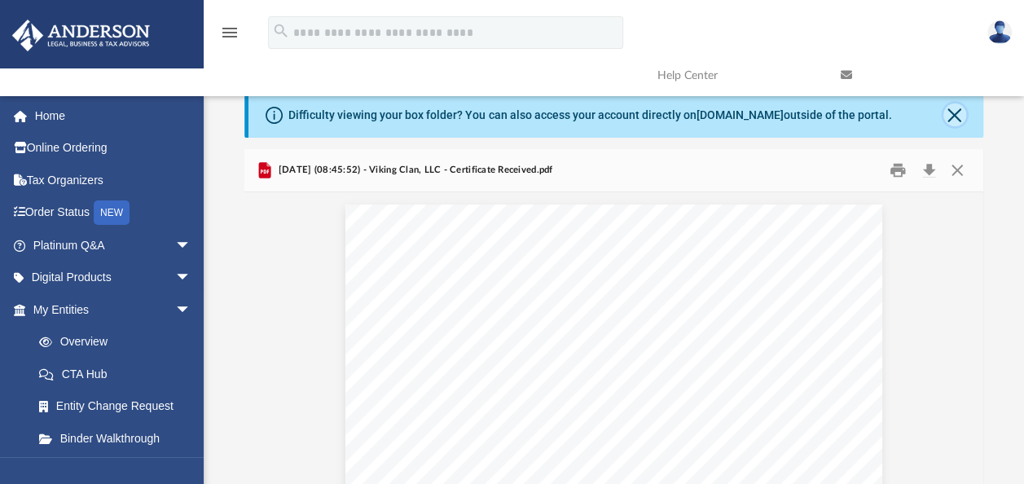
click at [953, 116] on button "Close" at bounding box center [954, 114] width 23 height 23
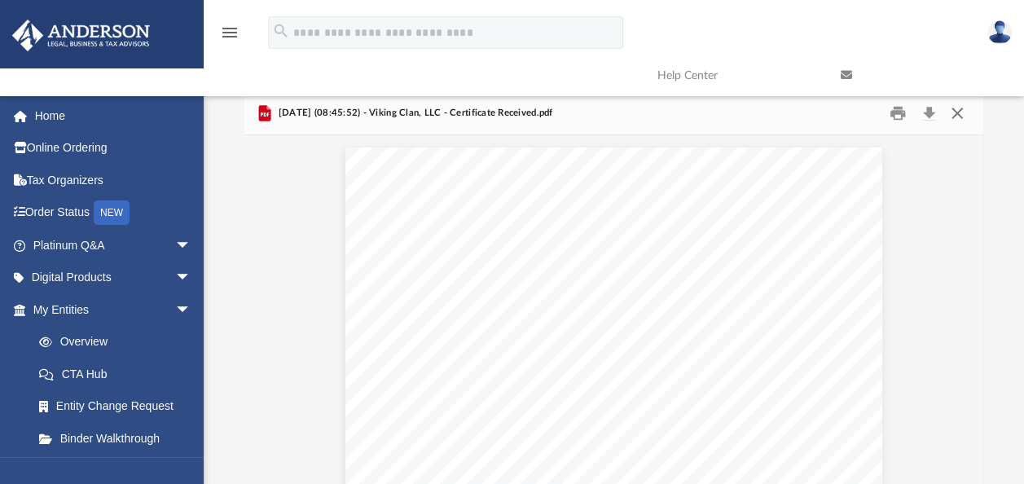
click at [961, 110] on button "Close" at bounding box center [957, 113] width 29 height 25
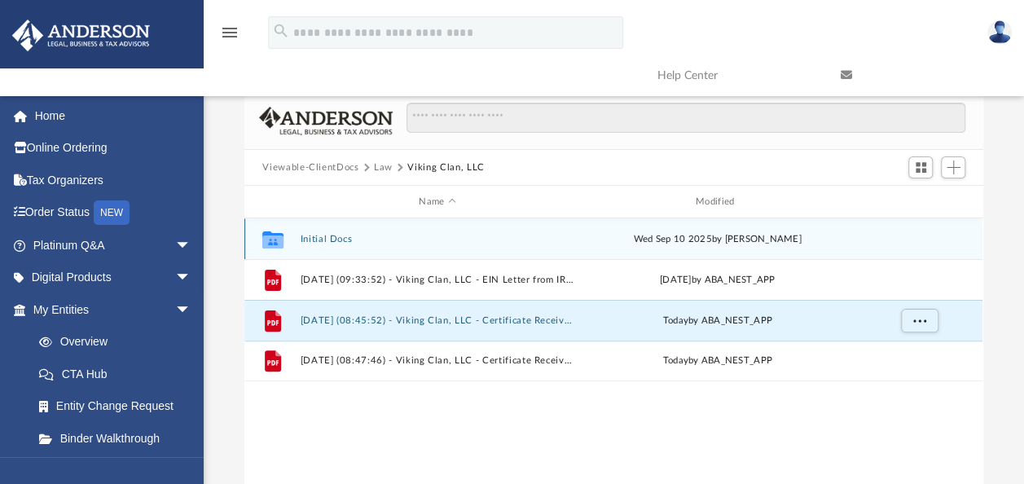
click at [329, 234] on button "Initial Docs" at bounding box center [438, 239] width 274 height 11
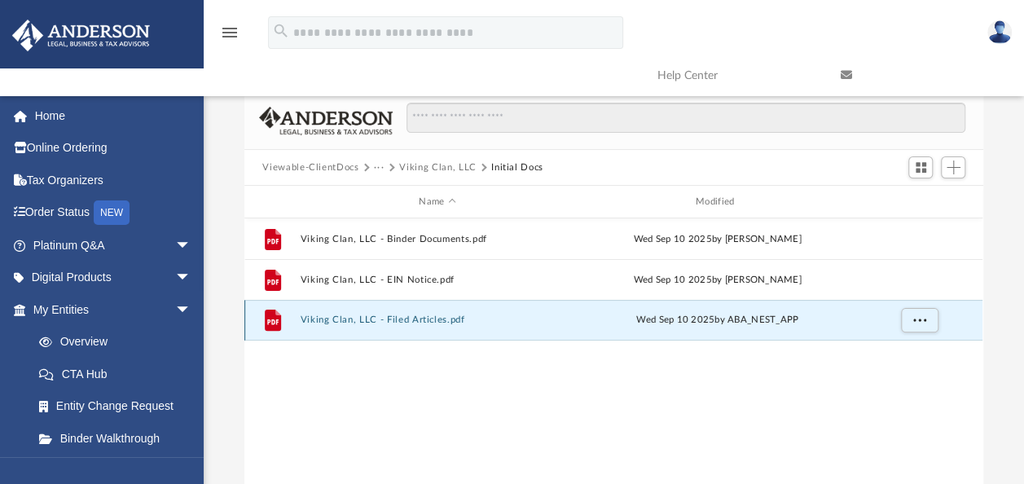
click at [383, 318] on button "Viking Clan, LLC - Filed Articles.pdf" at bounding box center [438, 319] width 274 height 11
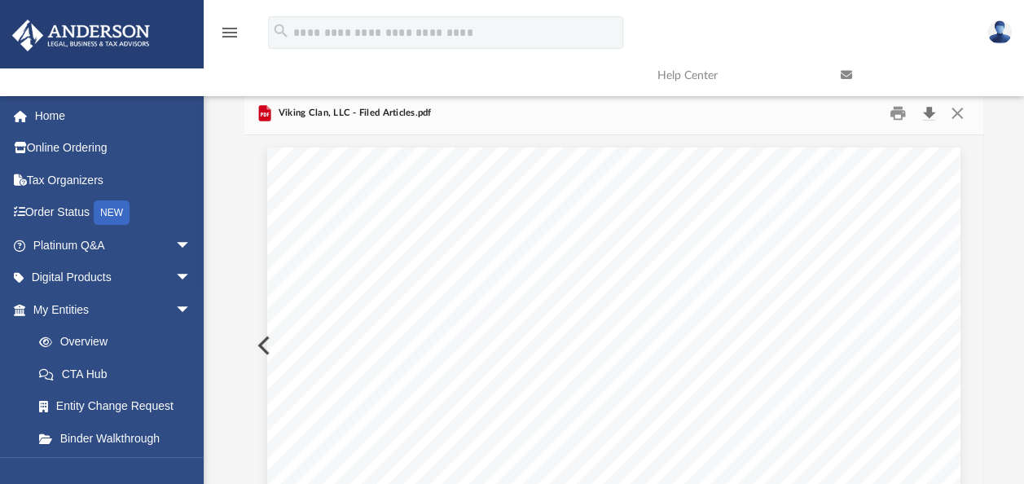
click at [925, 111] on button "Download" at bounding box center [928, 113] width 29 height 25
click at [956, 116] on button "Close" at bounding box center [957, 113] width 29 height 25
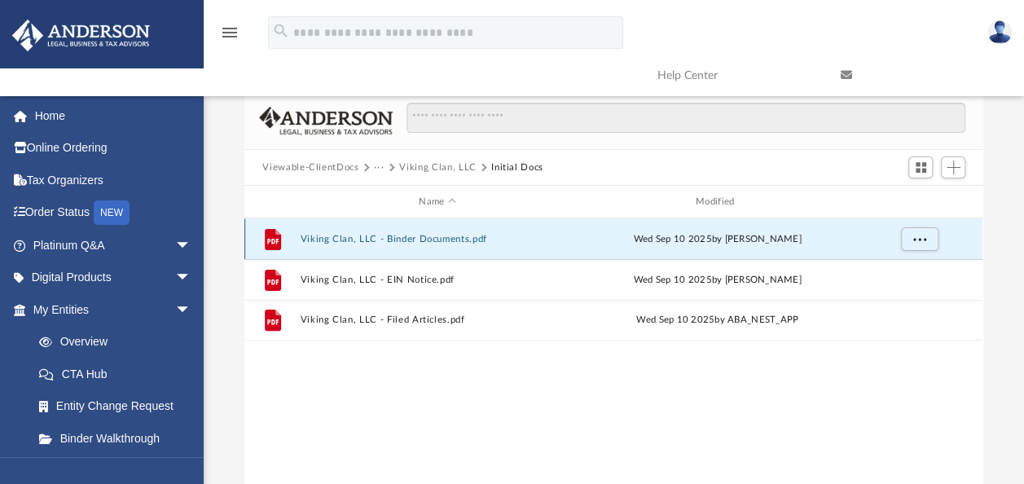
click at [424, 237] on button "Viking Clan, LLC - Binder Documents.pdf" at bounding box center [438, 239] width 274 height 11
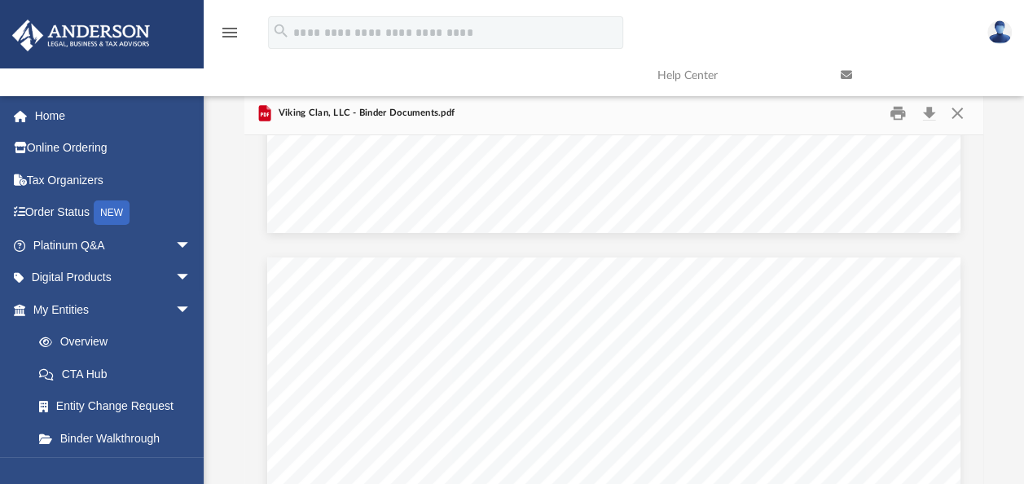
scroll to position [59966, 0]
click at [932, 111] on button "Download" at bounding box center [928, 113] width 29 height 25
